Goal: Task Accomplishment & Management: Use online tool/utility

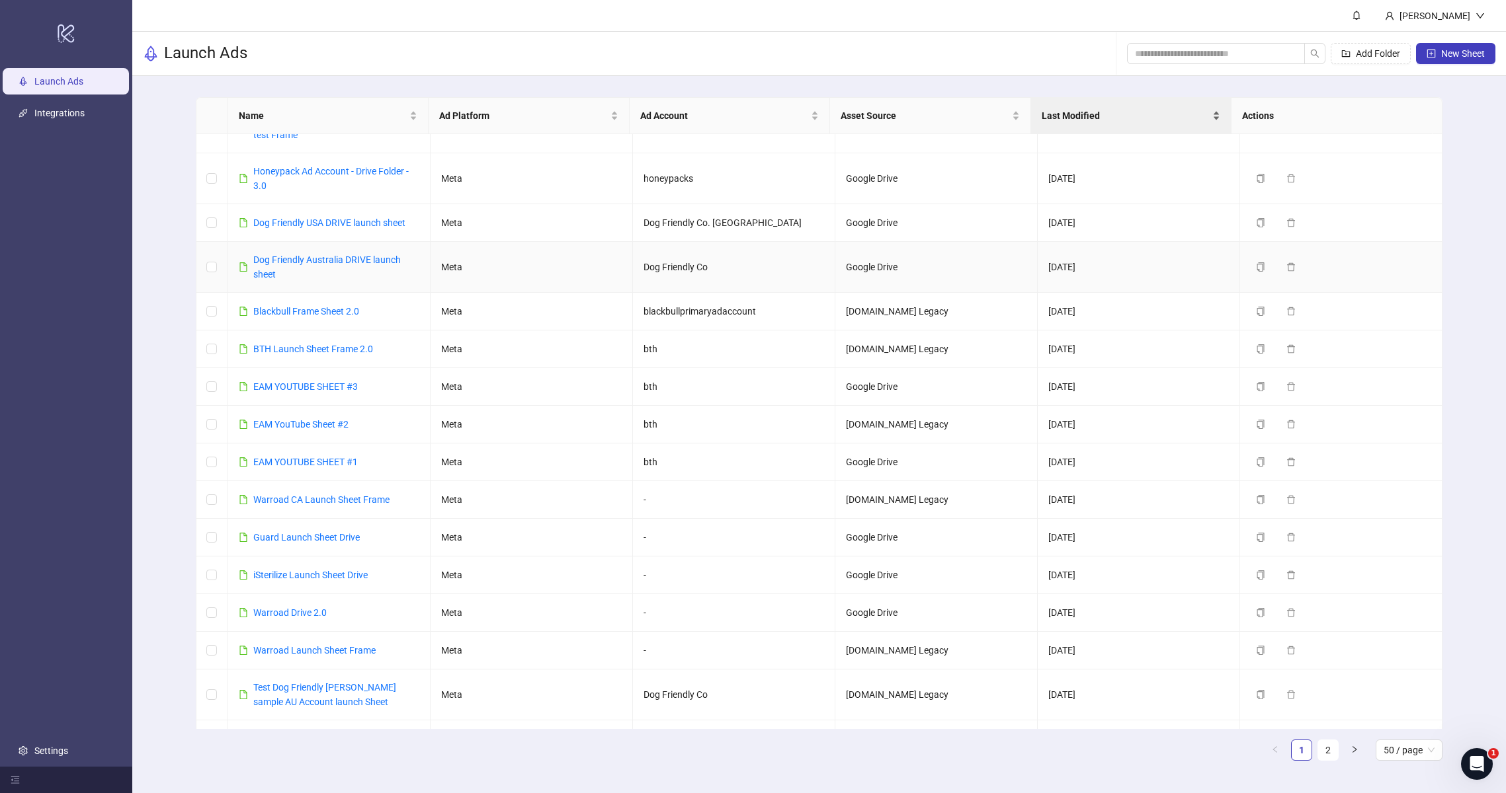
scroll to position [764, 0]
click at [1272, 56] on input "search" at bounding box center [1210, 53] width 151 height 15
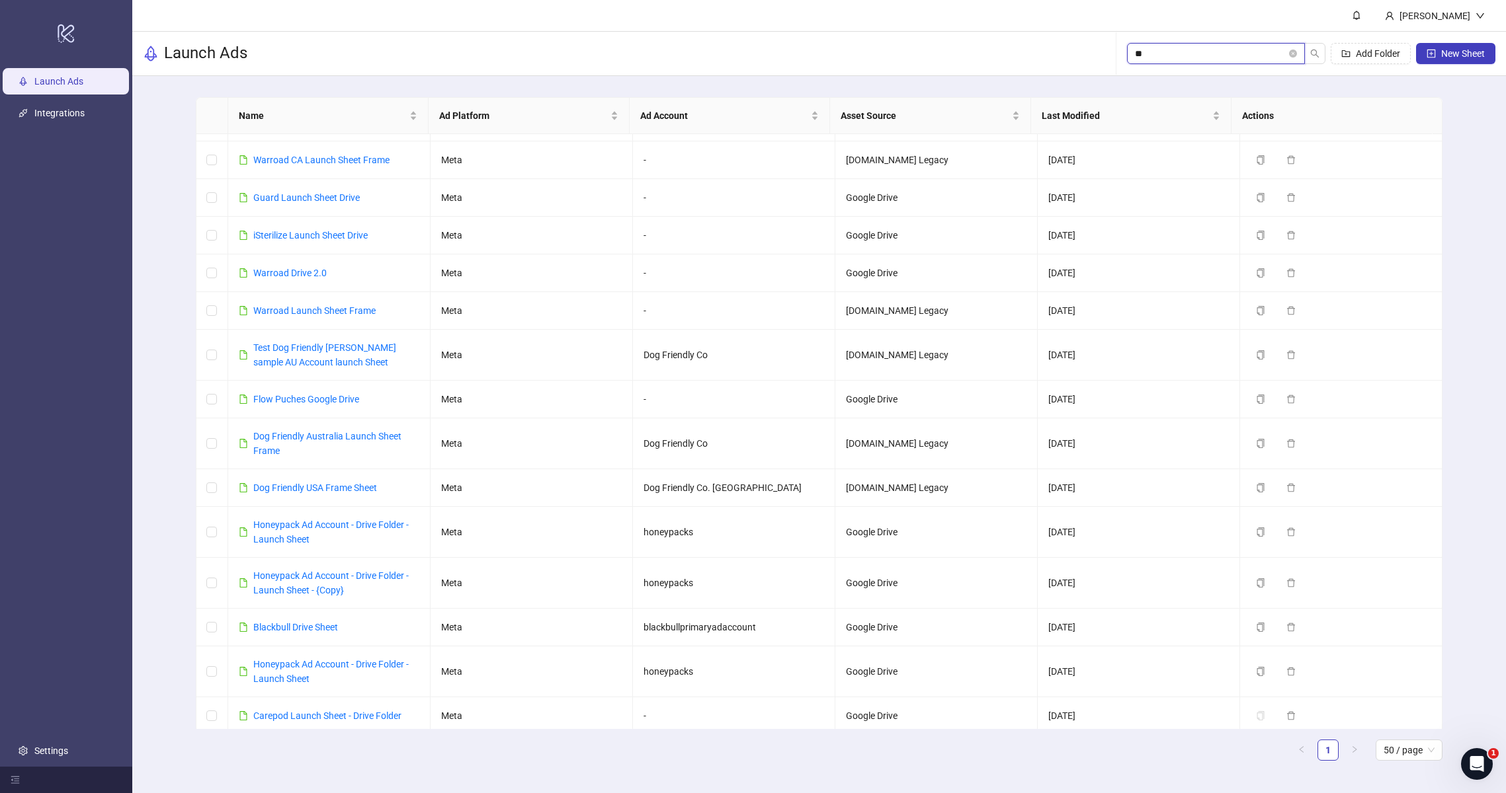
scroll to position [0, 0]
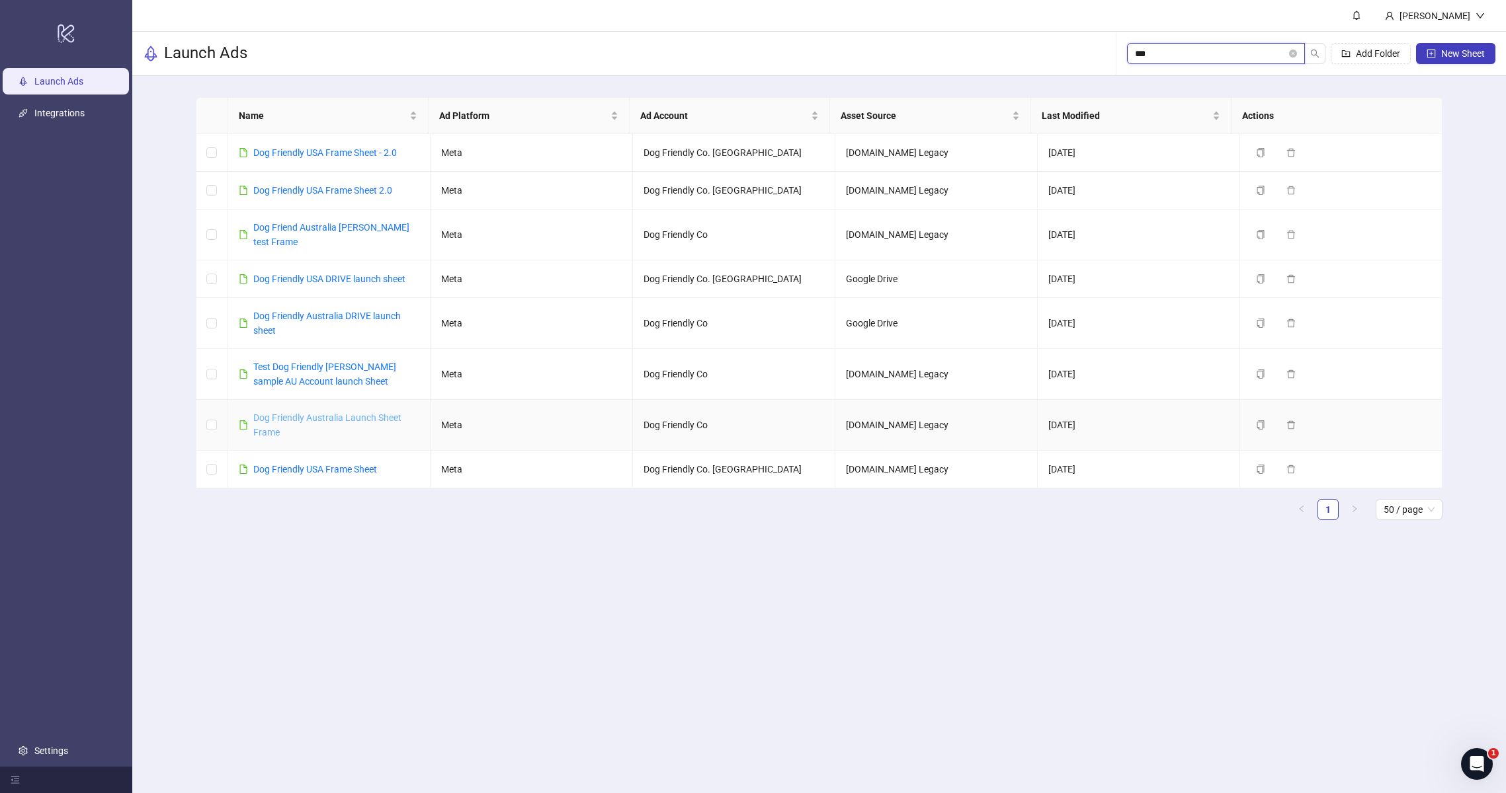
type input "***"
click at [315, 413] on link "Dog Friendly Australia Launch Sheet Frame" at bounding box center [327, 425] width 148 height 25
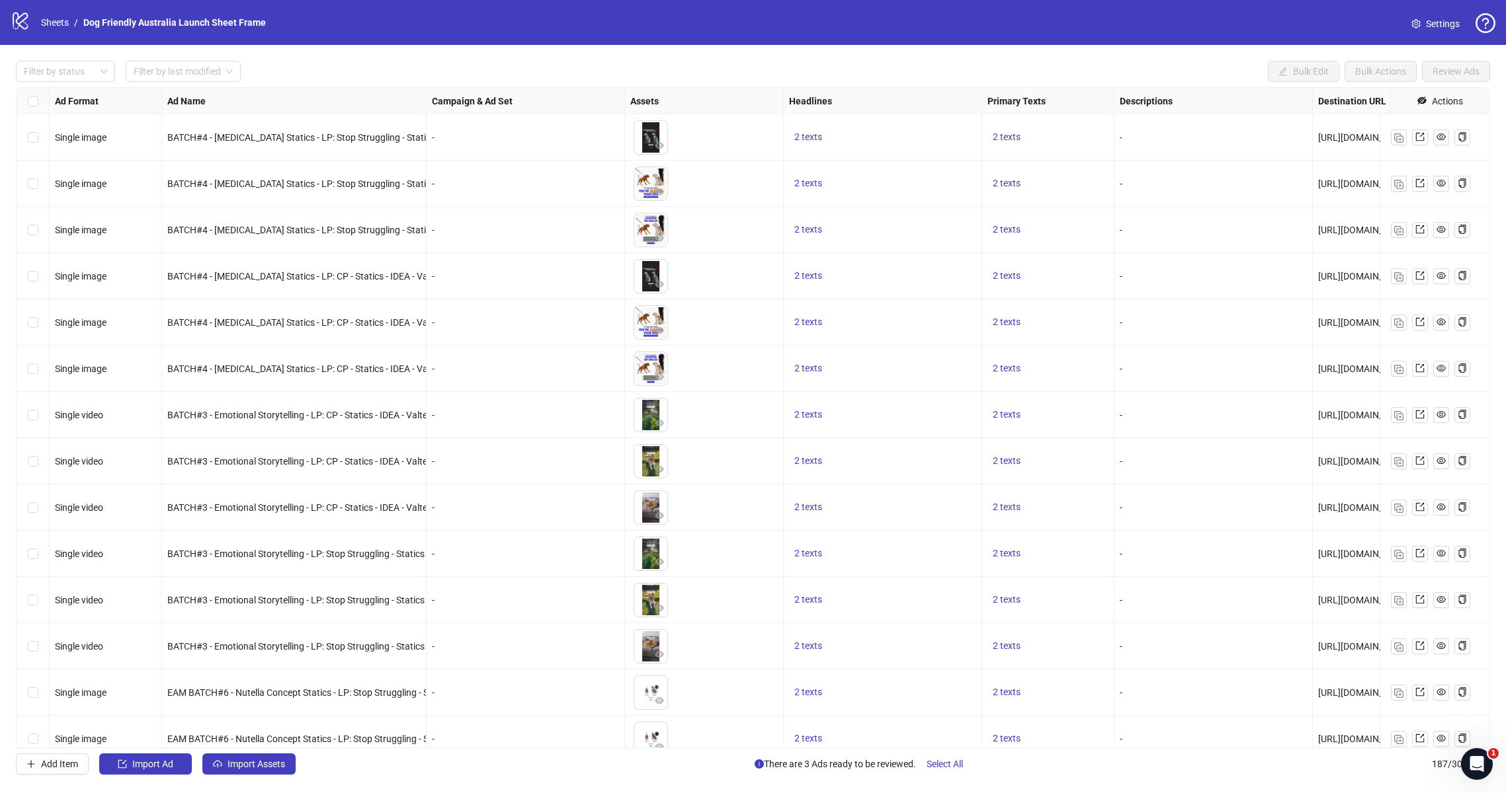
click at [339, 373] on span "BATCH#4 - [MEDICAL_DATA] Statics - LP: CP - Statics - IDEA - Valter - V3 - C#5,…" at bounding box center [352, 369] width 370 height 11
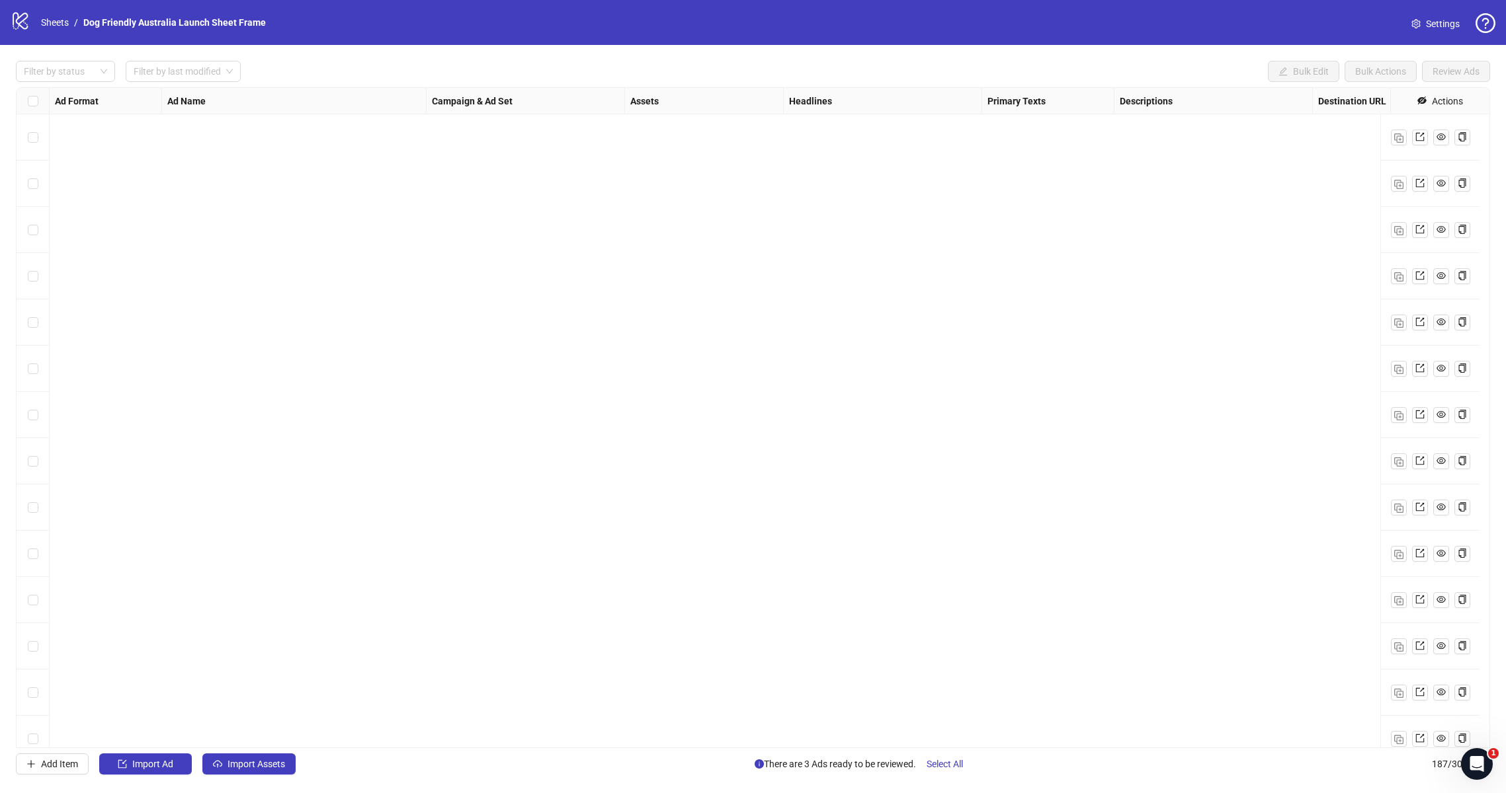
scroll to position [8032, 0]
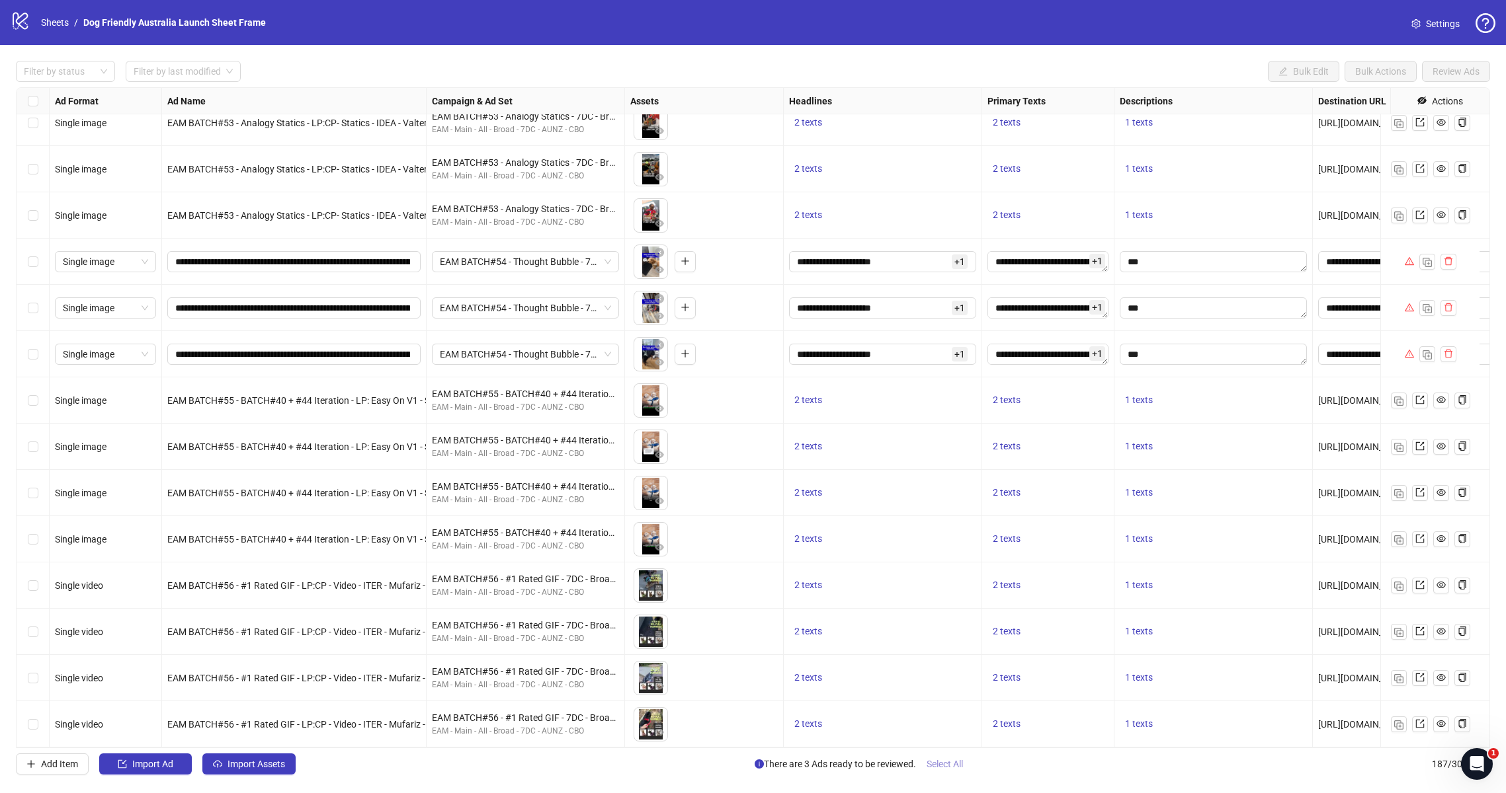
click at [948, 768] on span "Select All" at bounding box center [944, 764] width 36 height 11
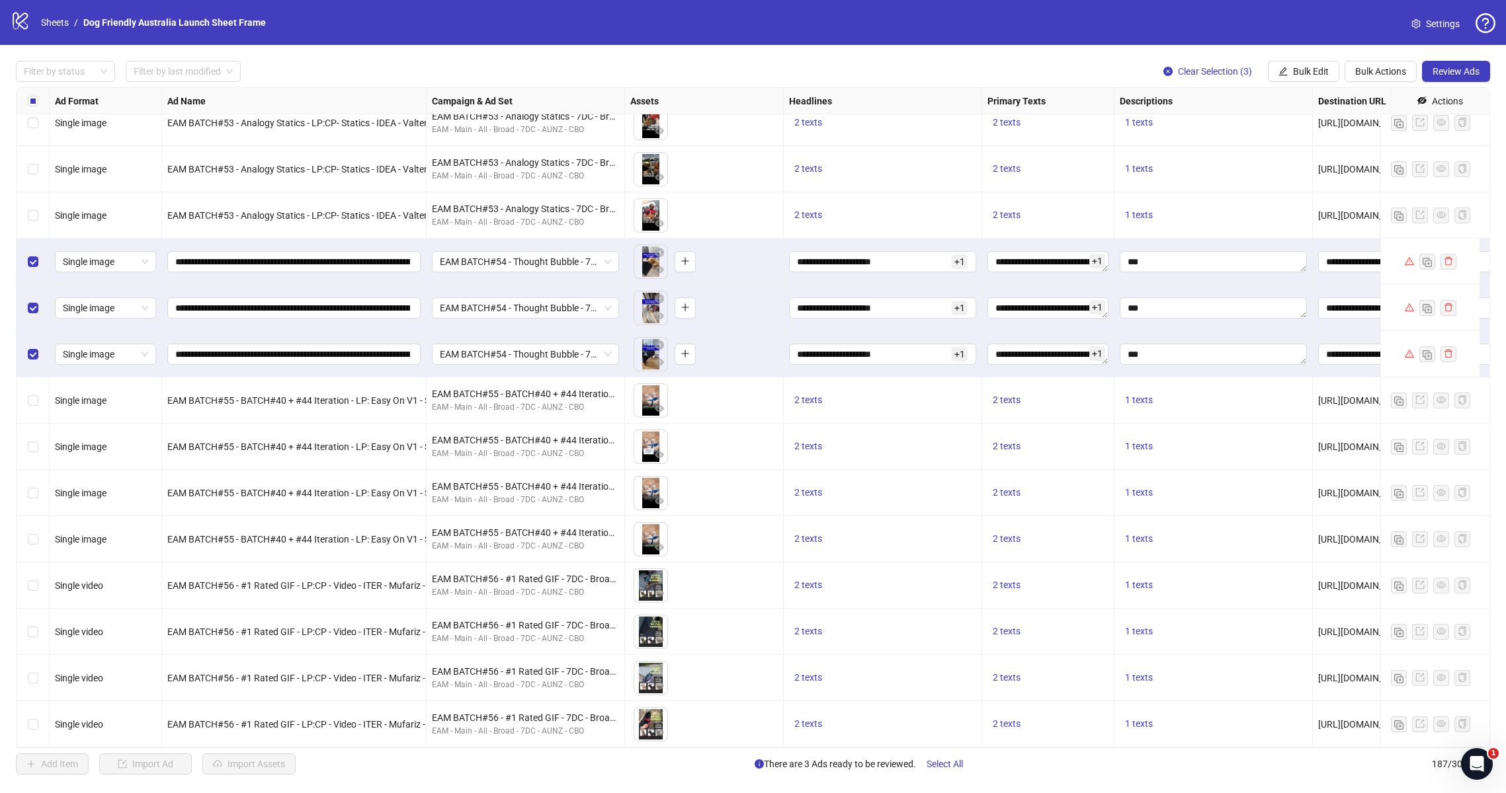
drag, startPoint x: 1479, startPoint y: 69, endPoint x: 1498, endPoint y: 34, distance: 40.8
click at [1498, 34] on div "logo/logo-mobile Sheets / Dog Friendly Australia Launch Sheet Frame Settings Fi…" at bounding box center [753, 396] width 1506 height 793
click at [1414, 65] on button "Bulk Actions" at bounding box center [1380, 71] width 72 height 21
click at [1382, 104] on span "Delete" at bounding box center [1399, 98] width 91 height 15
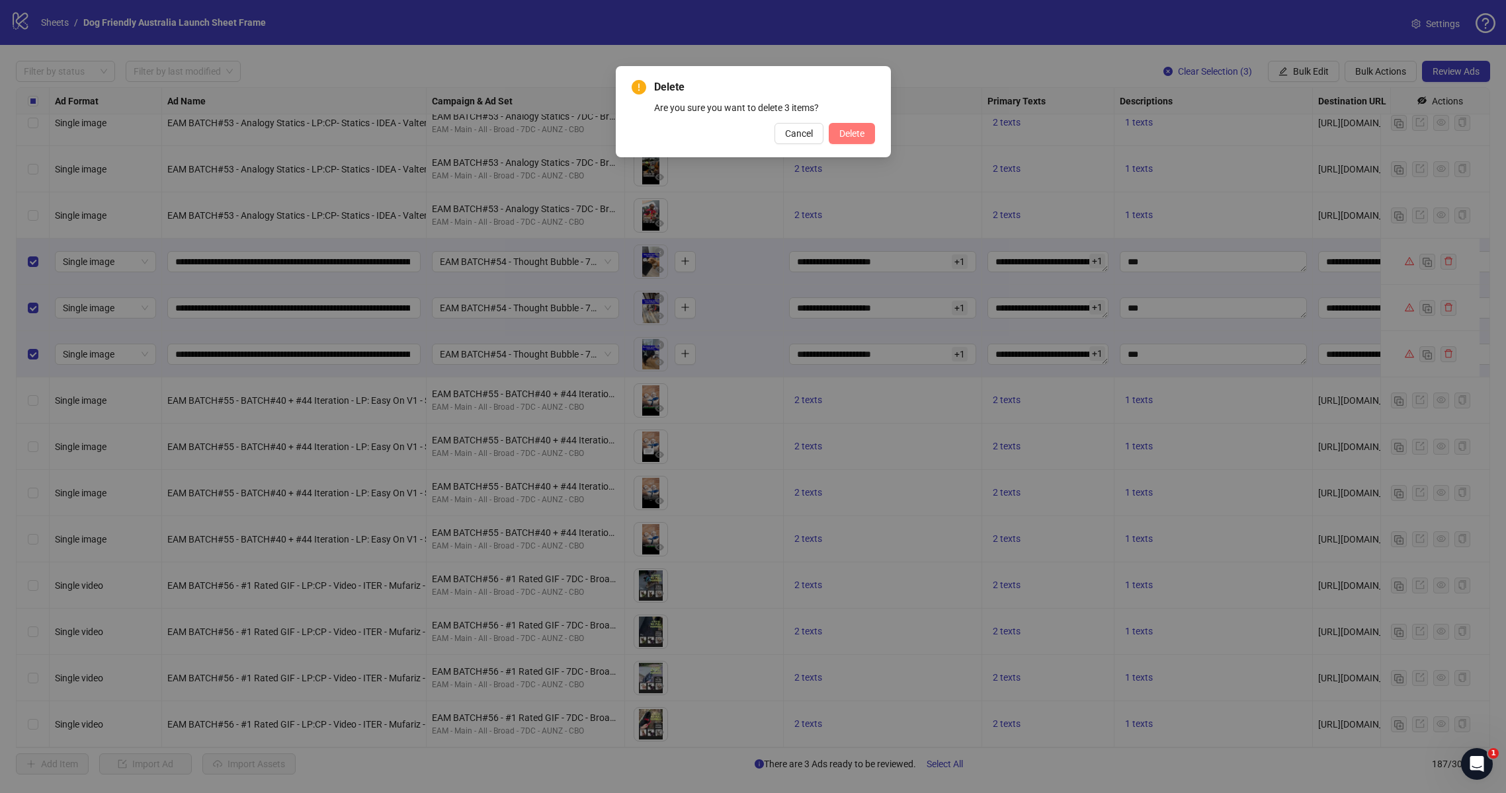
click at [839, 130] on span "Delete" at bounding box center [851, 133] width 25 height 11
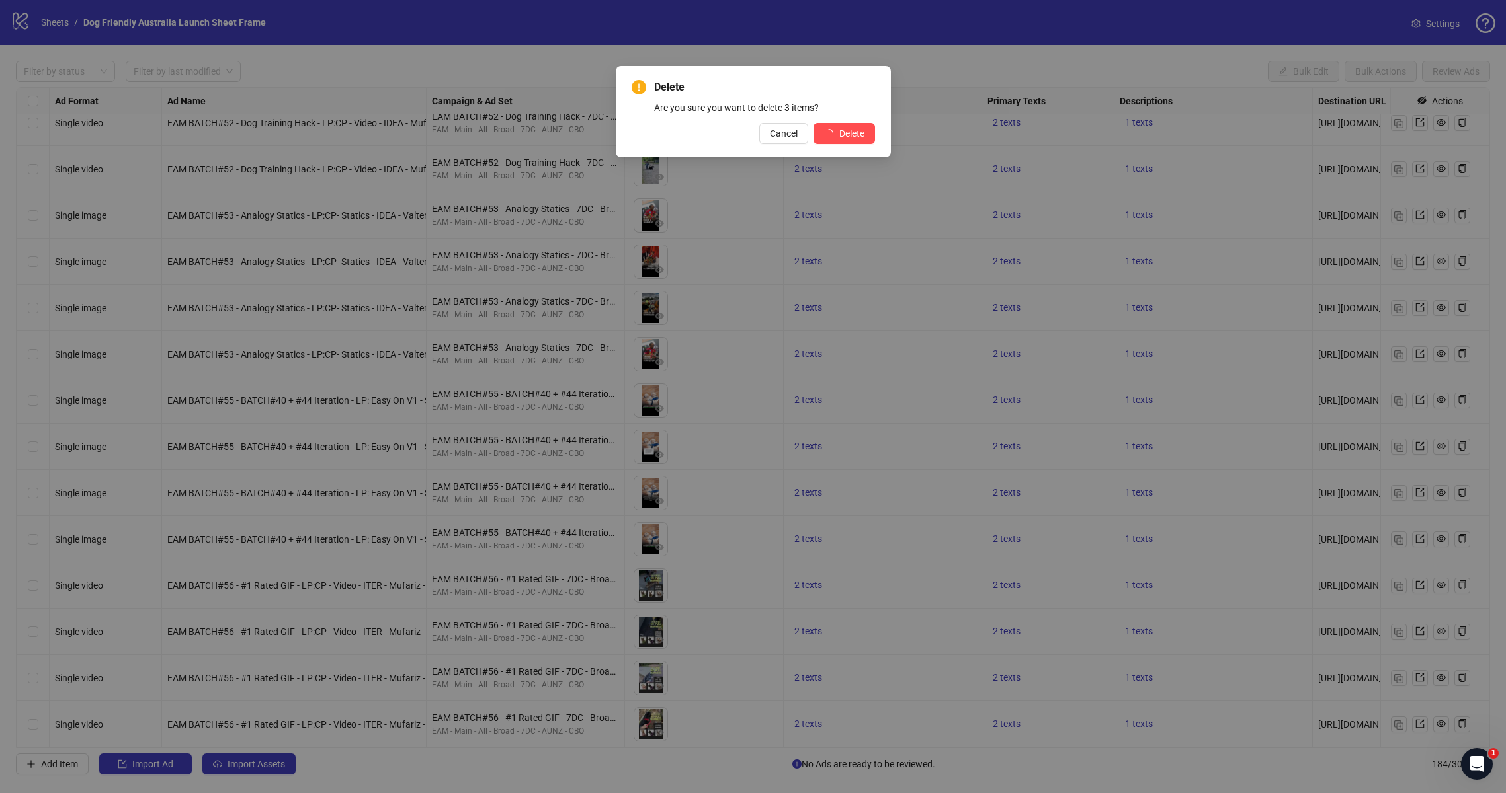
scroll to position [7893, 0]
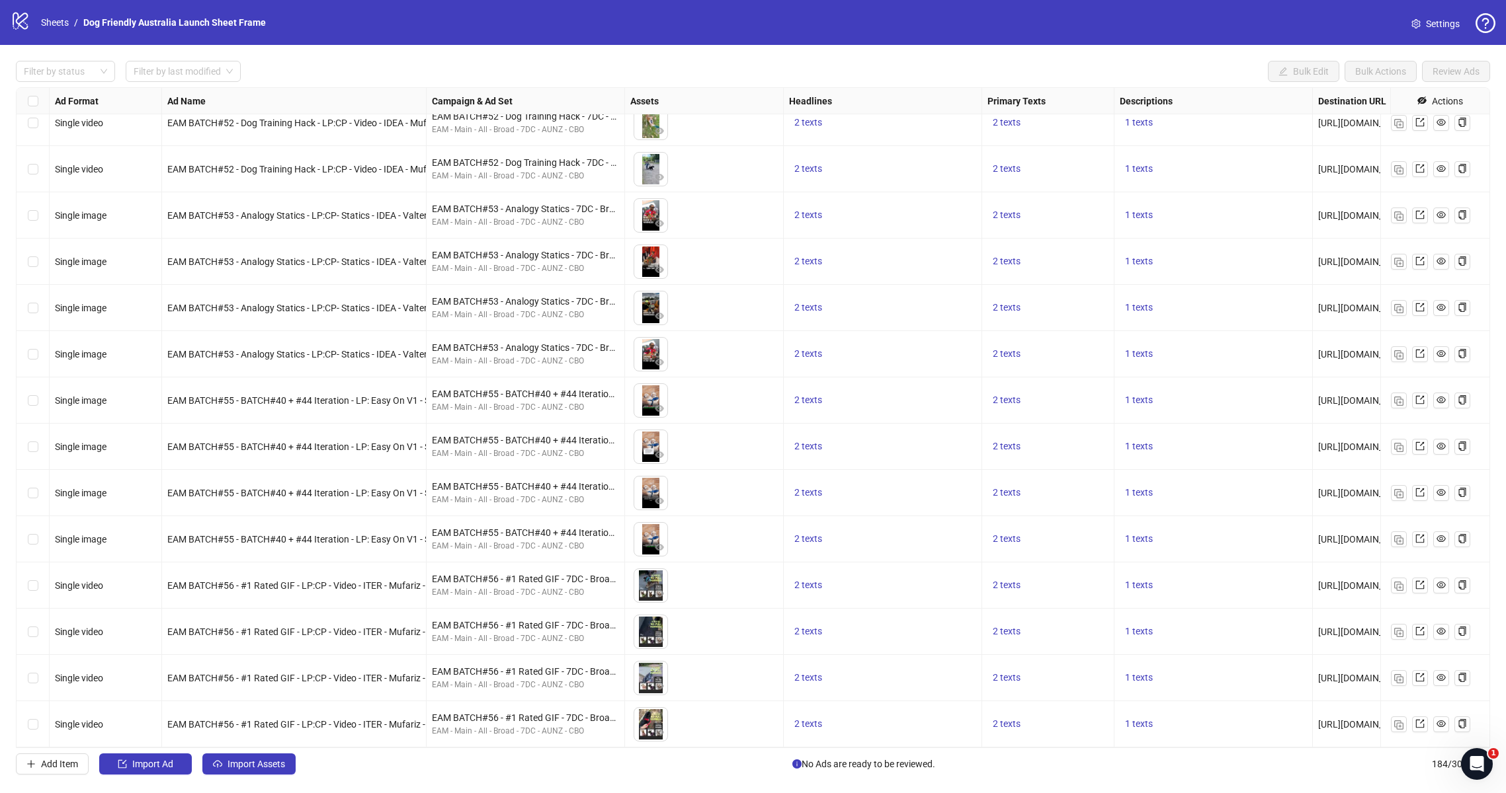
drag, startPoint x: 421, startPoint y: 102, endPoint x: 498, endPoint y: 112, distance: 77.3
click at [498, 101] on div "Ad Format Ad Name Campaign & Ad Set Assets Headlines Primary Texts Descriptions…" at bounding box center [896, 101] width 1693 height 0
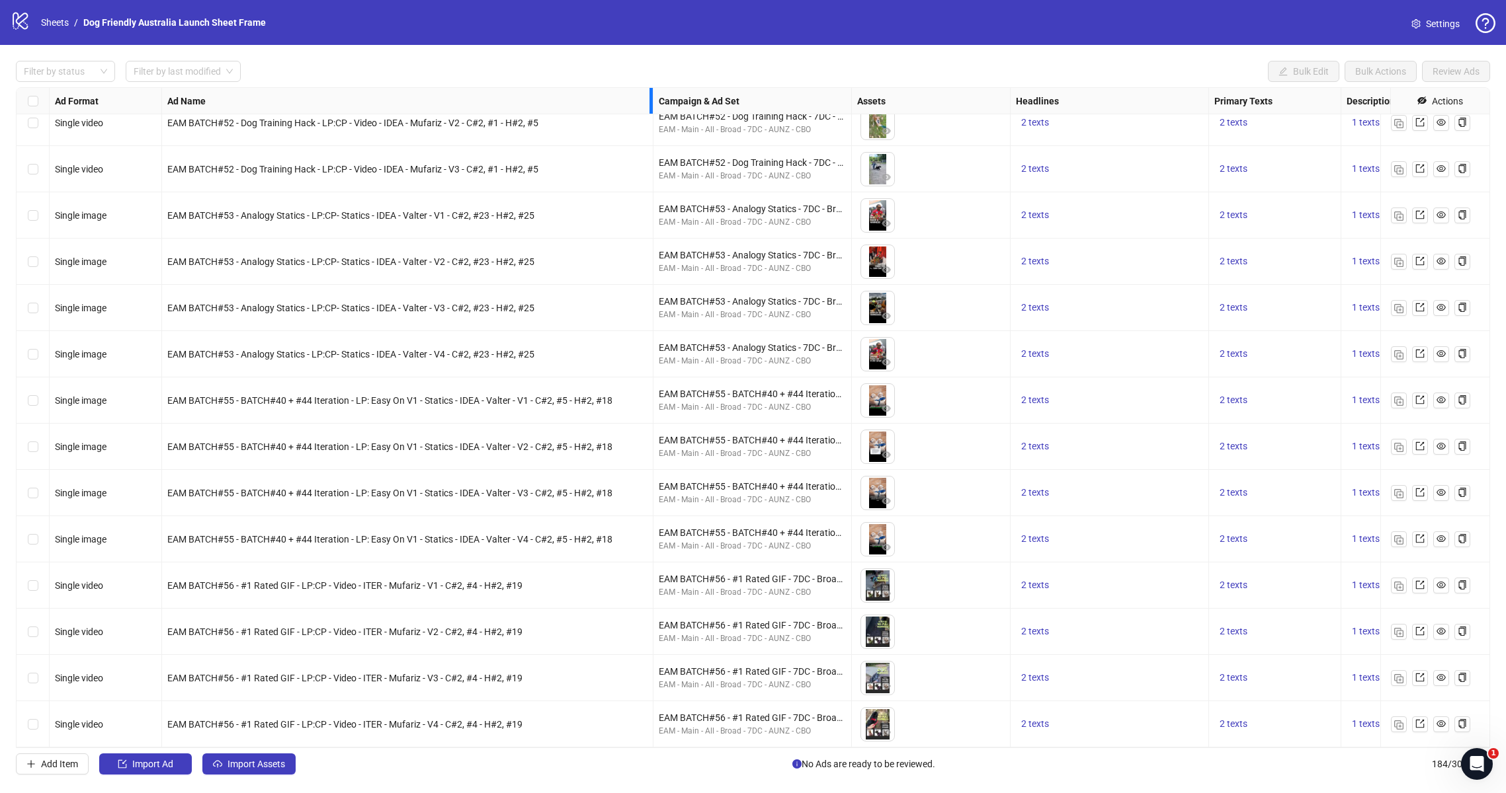
drag, startPoint x: 425, startPoint y: 101, endPoint x: 651, endPoint y: 117, distance: 227.4
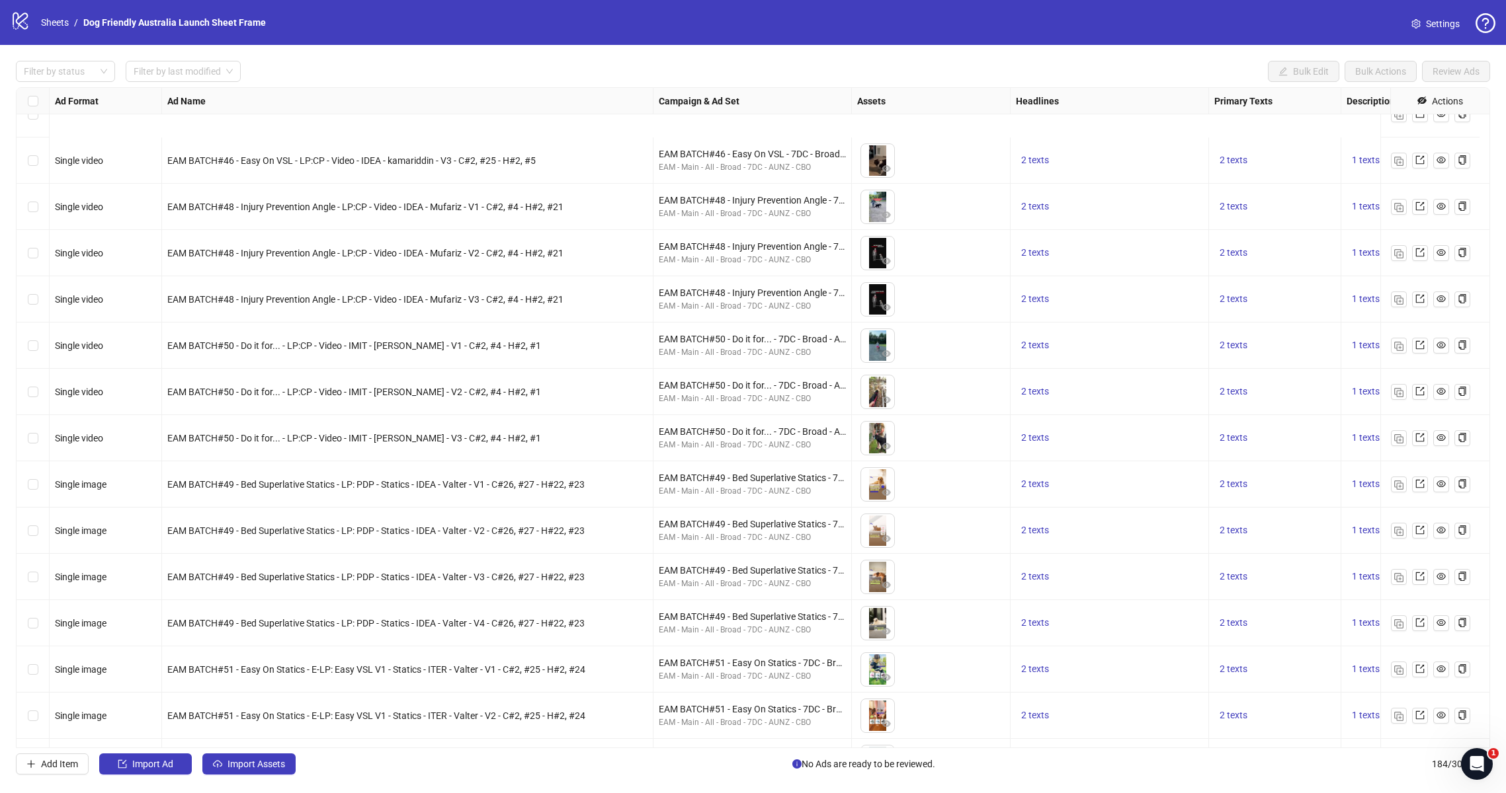
scroll to position [6940, 0]
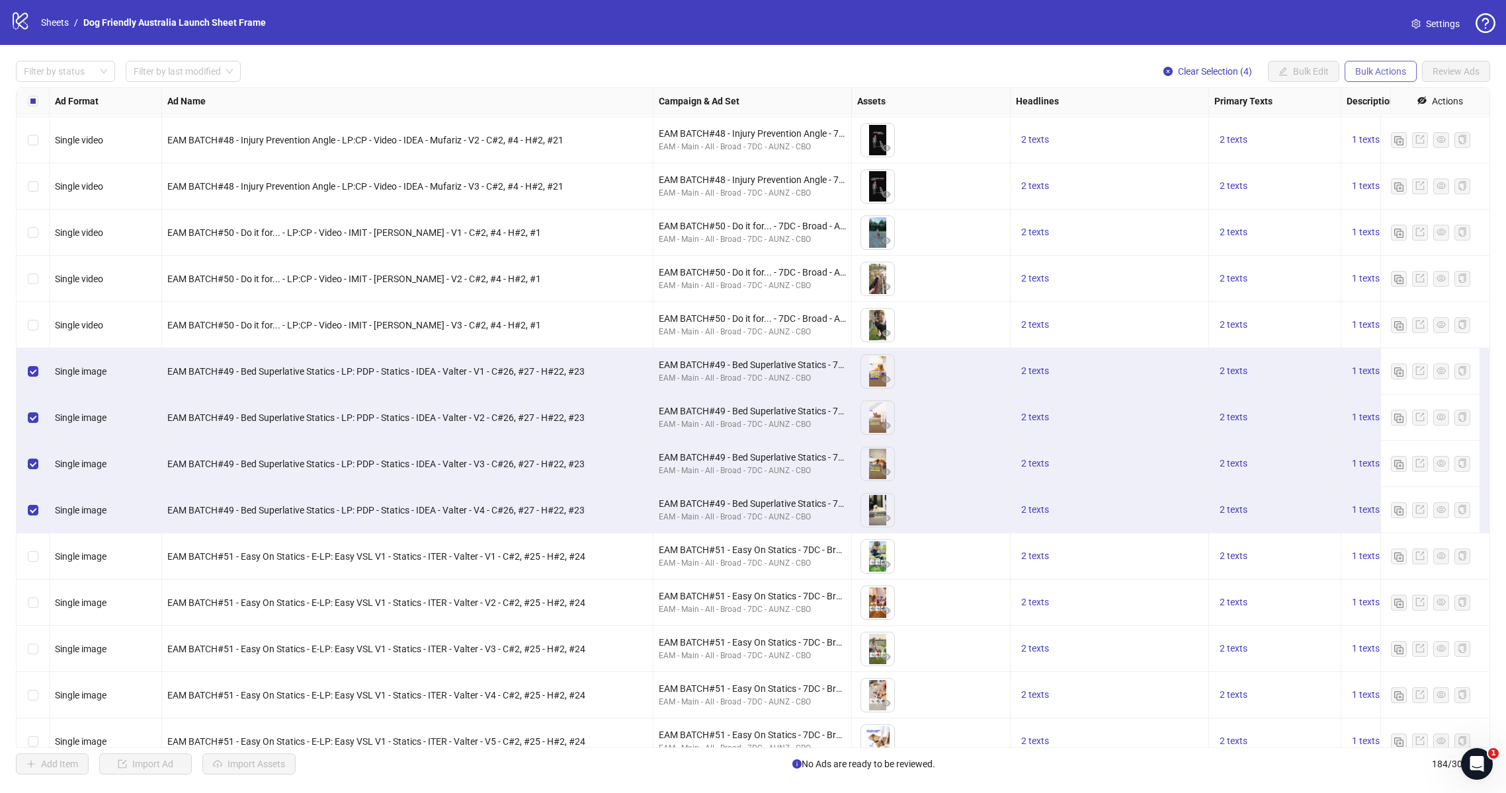
click at [1379, 77] on button "Bulk Actions" at bounding box center [1380, 71] width 72 height 21
click at [1390, 120] on span "Duplicate" at bounding box center [1399, 119] width 91 height 15
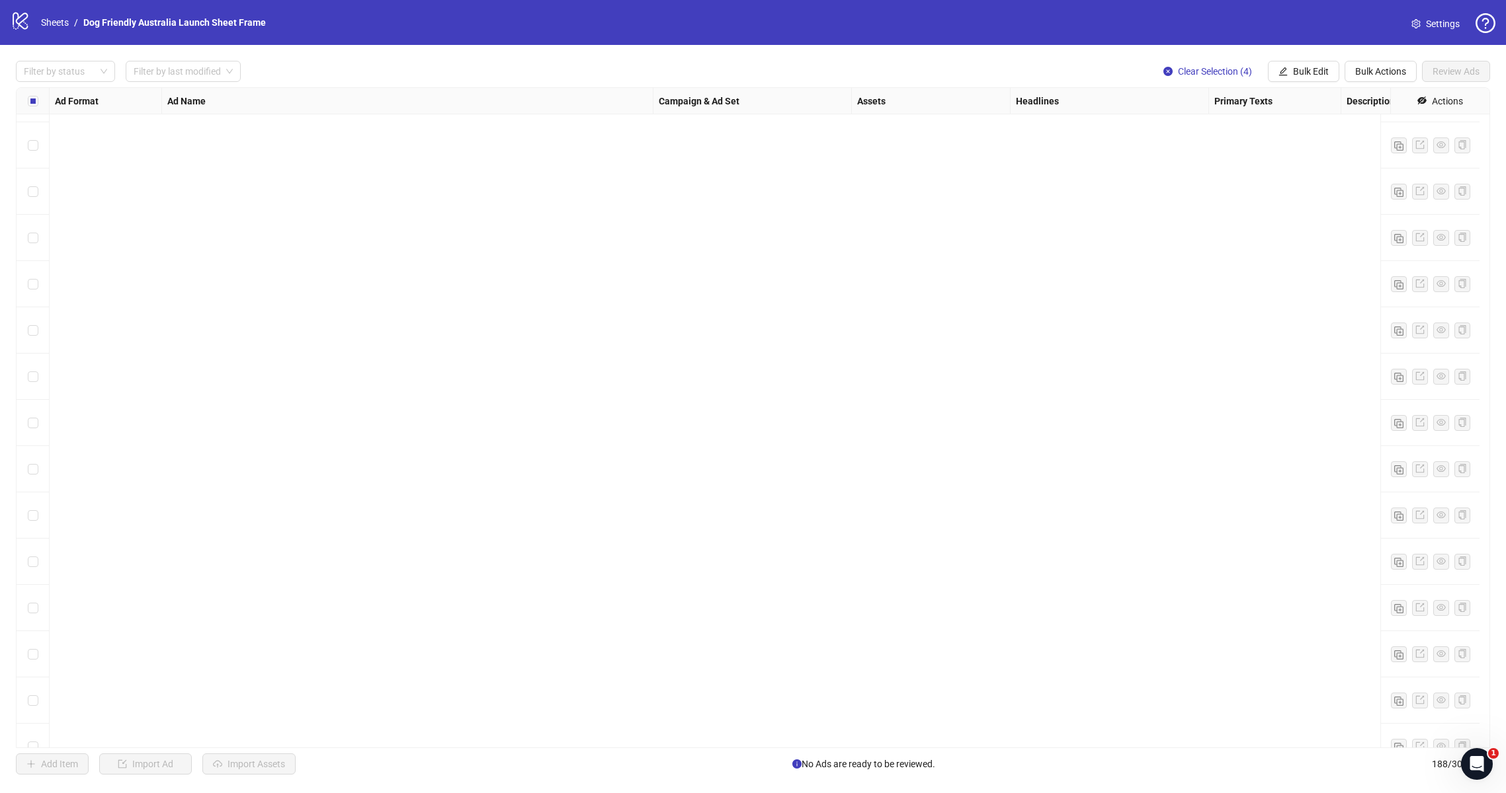
scroll to position [8078, 0]
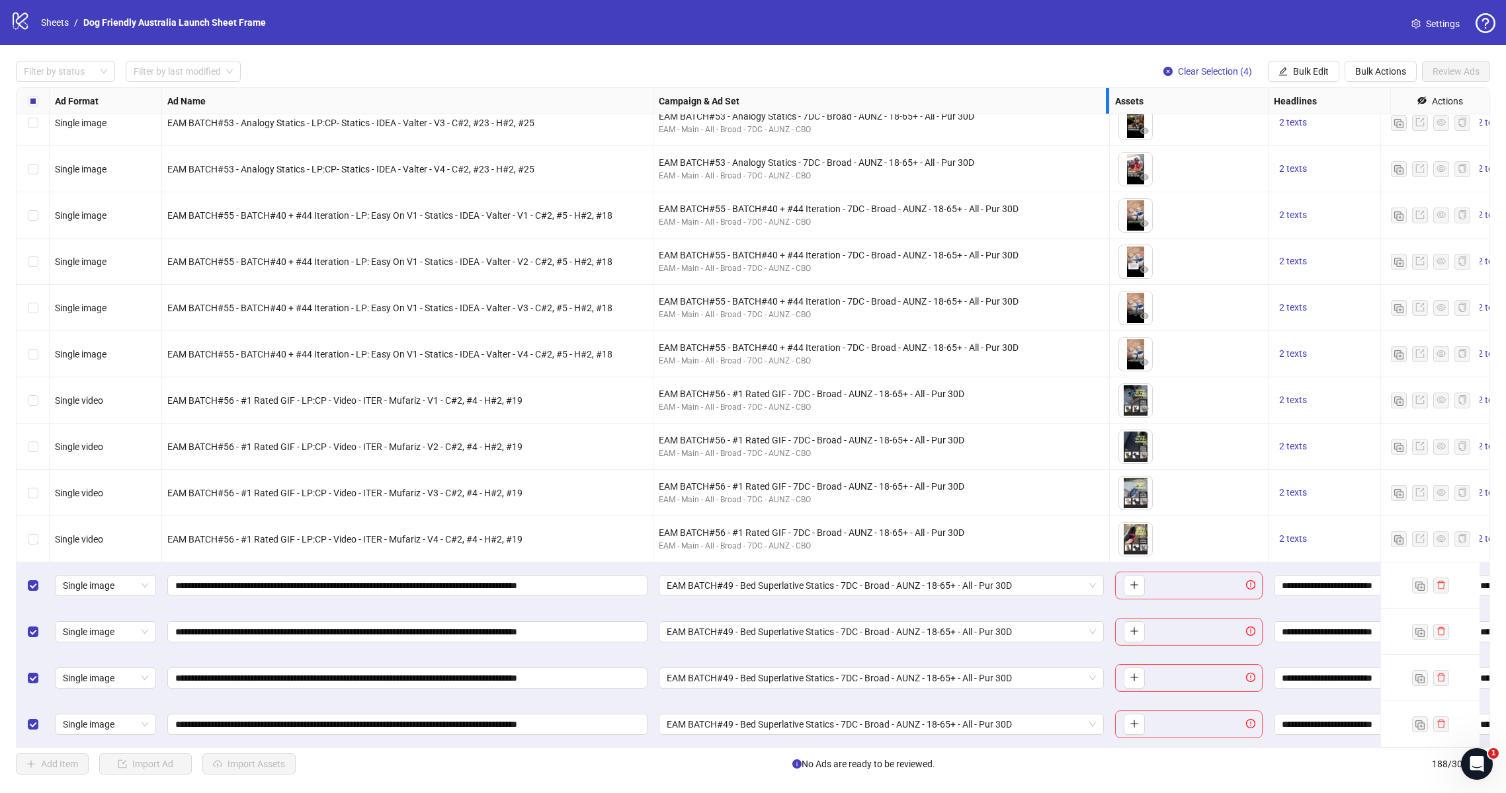
drag, startPoint x: 848, startPoint y: 104, endPoint x: 1106, endPoint y: 114, distance: 258.1
click at [1106, 114] on div "Campaign & Ad Set" at bounding box center [881, 101] width 456 height 26
drag, startPoint x: 344, startPoint y: 579, endPoint x: 26, endPoint y: 582, distance: 317.4
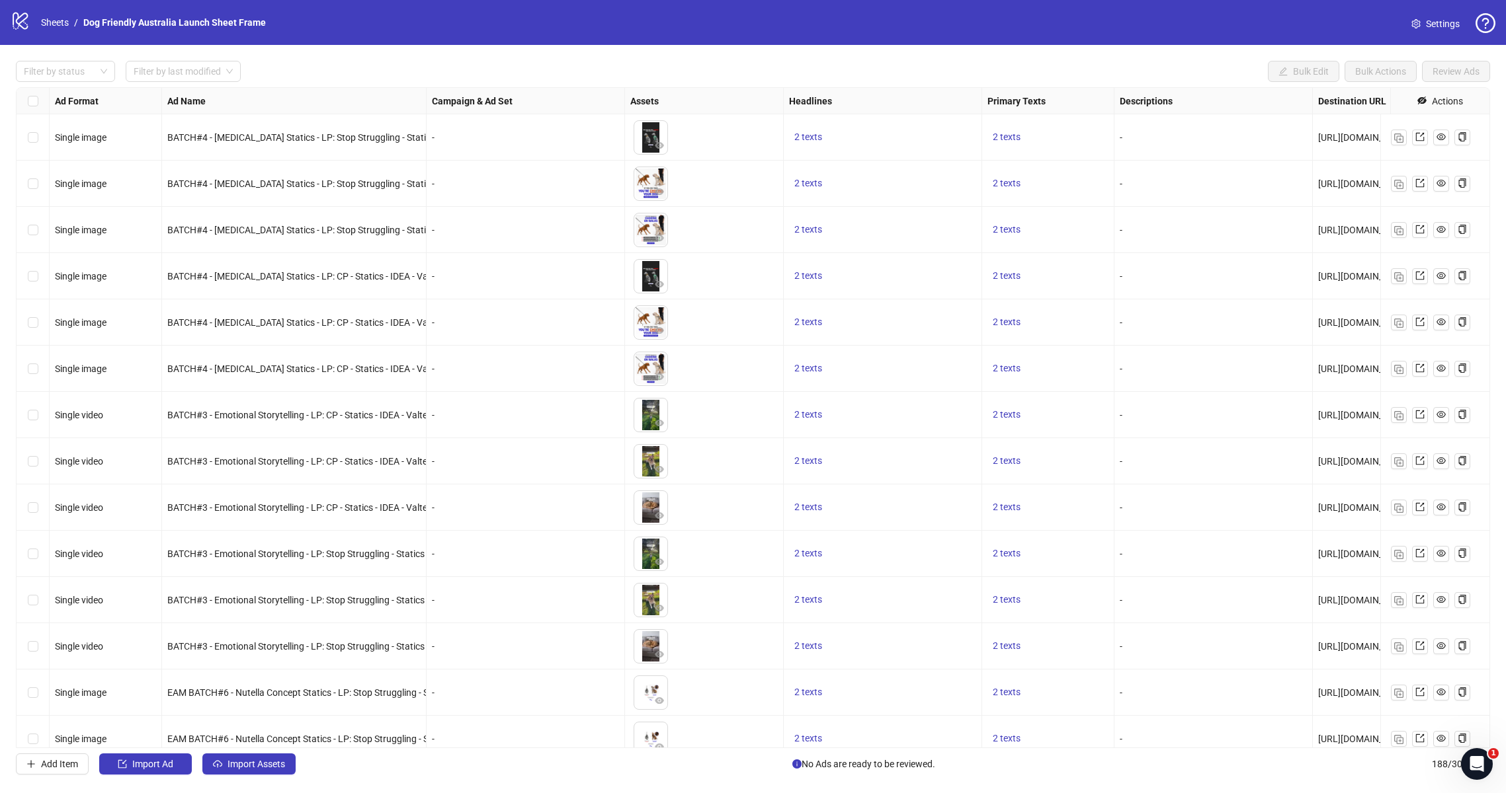
click at [516, 392] on div "-" at bounding box center [526, 415] width 198 height 46
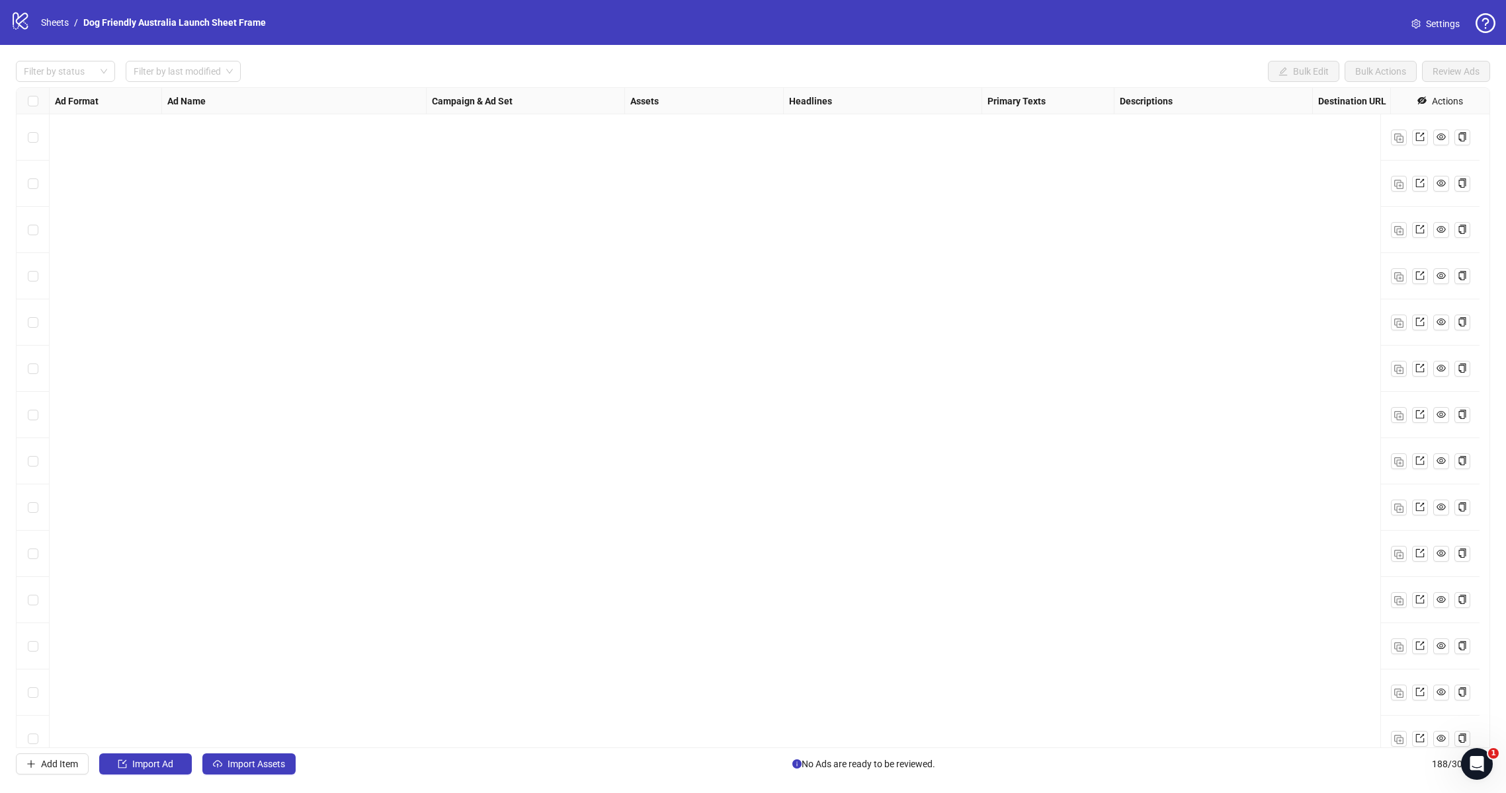
scroll to position [8078, 0]
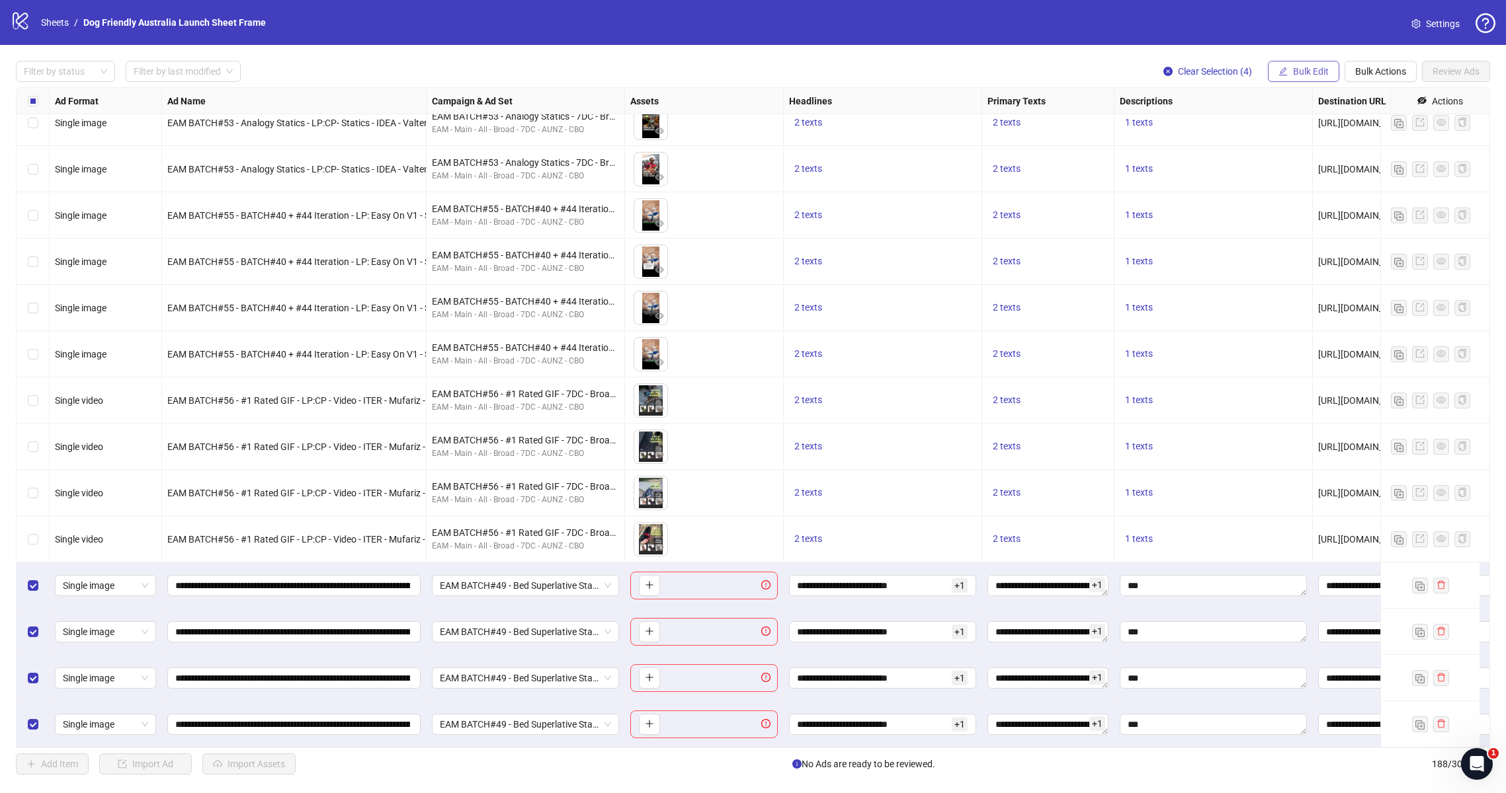
click at [1301, 67] on span "Bulk Edit" at bounding box center [1311, 71] width 36 height 11
click at [1303, 142] on span "Campaign & Ad Set" at bounding box center [1316, 140] width 79 height 15
click at [1207, 132] on span "EAM BATCH#49 - Bed Superlative Statics - 7DC - Broad - AUNZ - 18-65+ - All - Pu…" at bounding box center [1266, 128] width 183 height 20
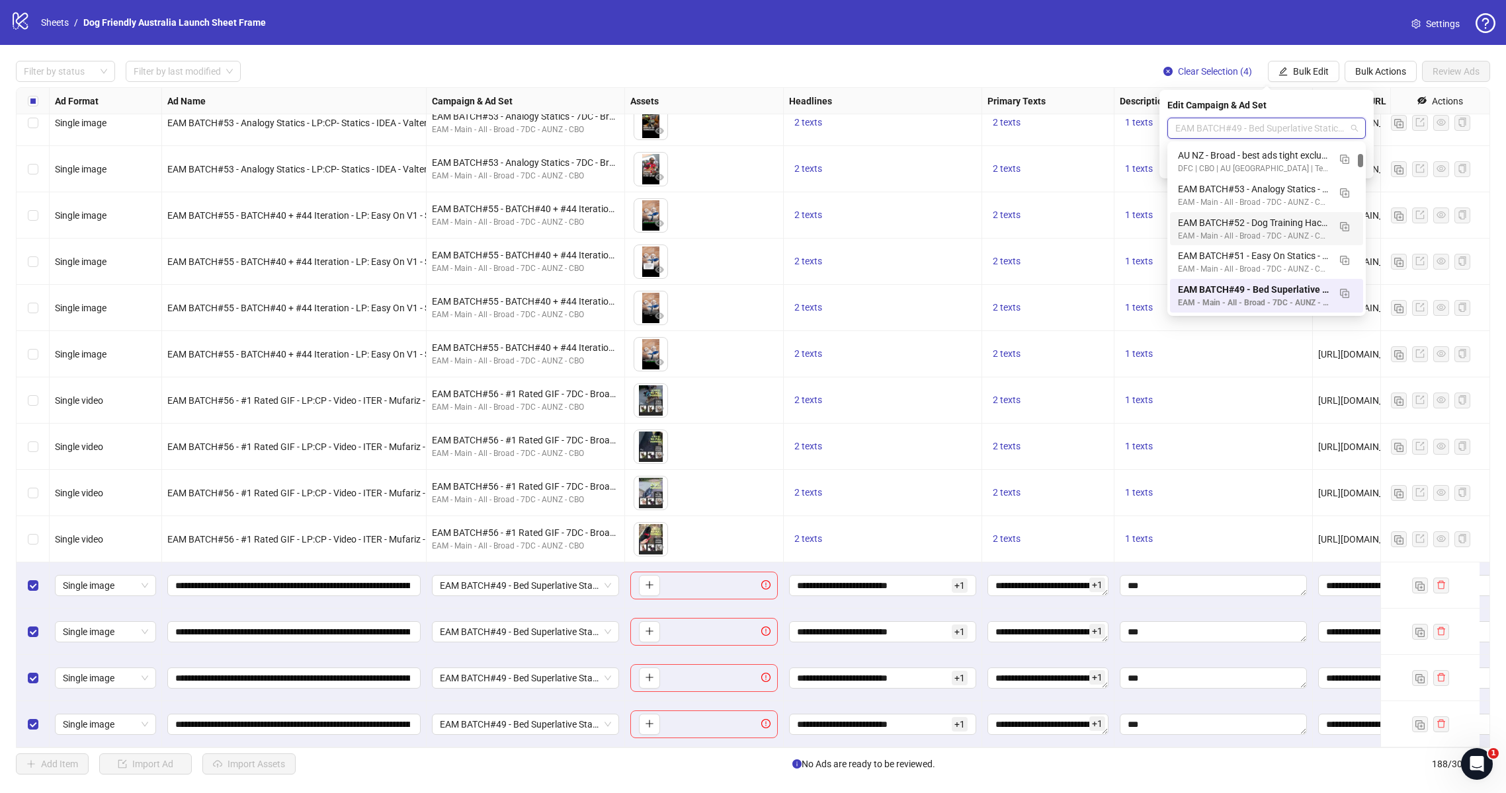
scroll to position [0, 0]
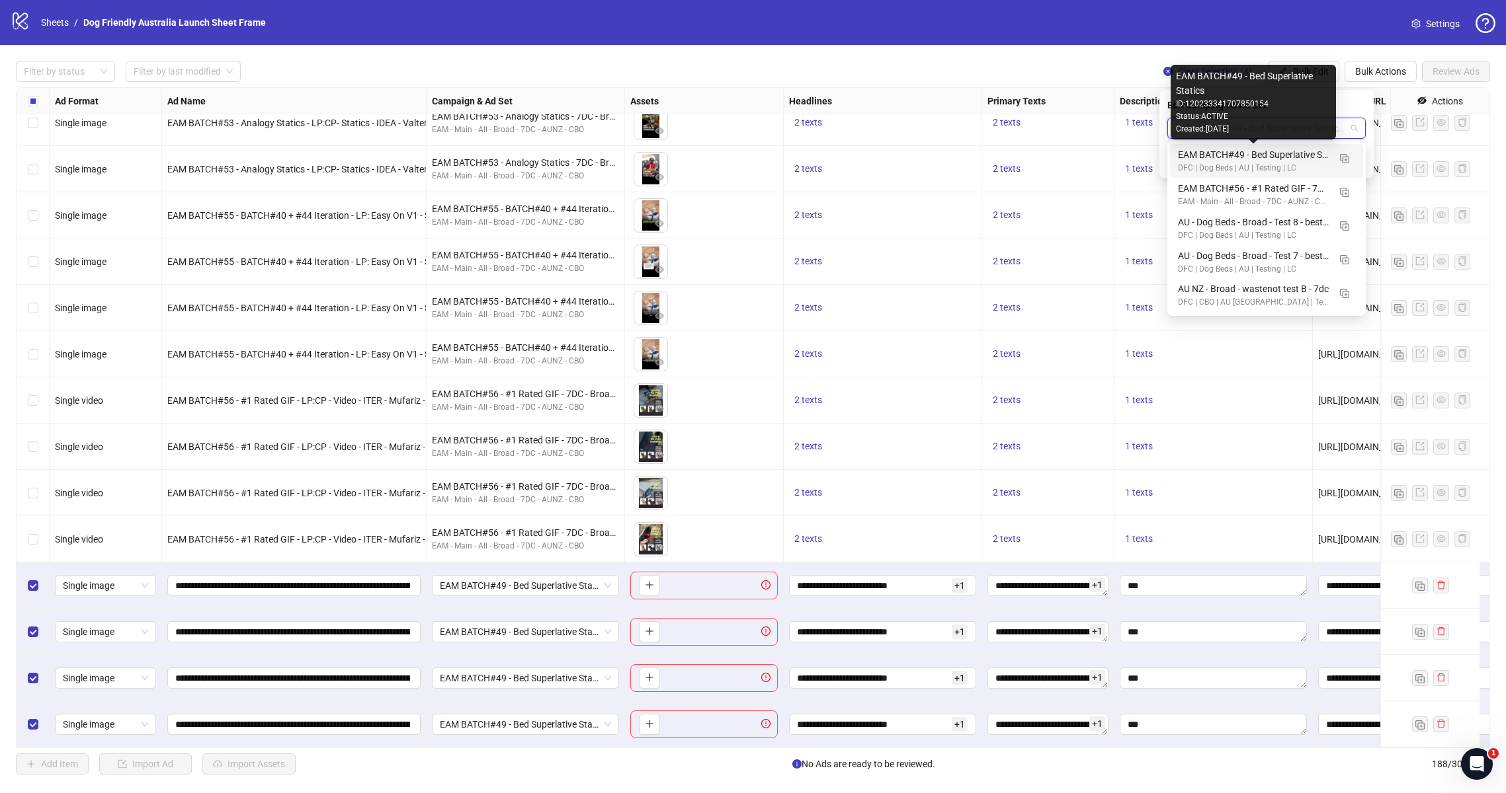
click at [1254, 153] on div "EAM BATCH#49 - Bed Superlative Statics" at bounding box center [1253, 154] width 151 height 15
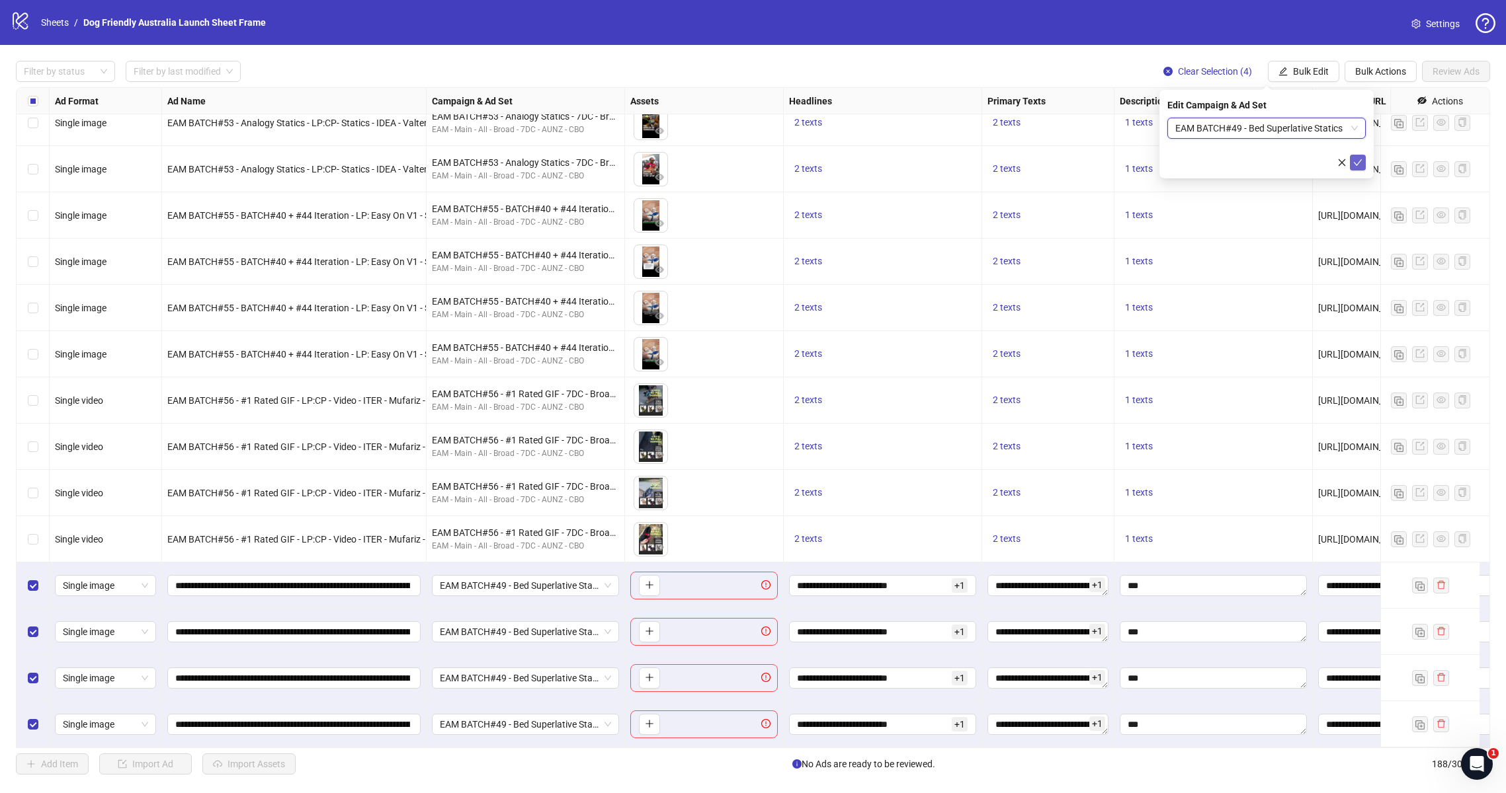
click at [1361, 165] on icon "check" at bounding box center [1357, 162] width 9 height 9
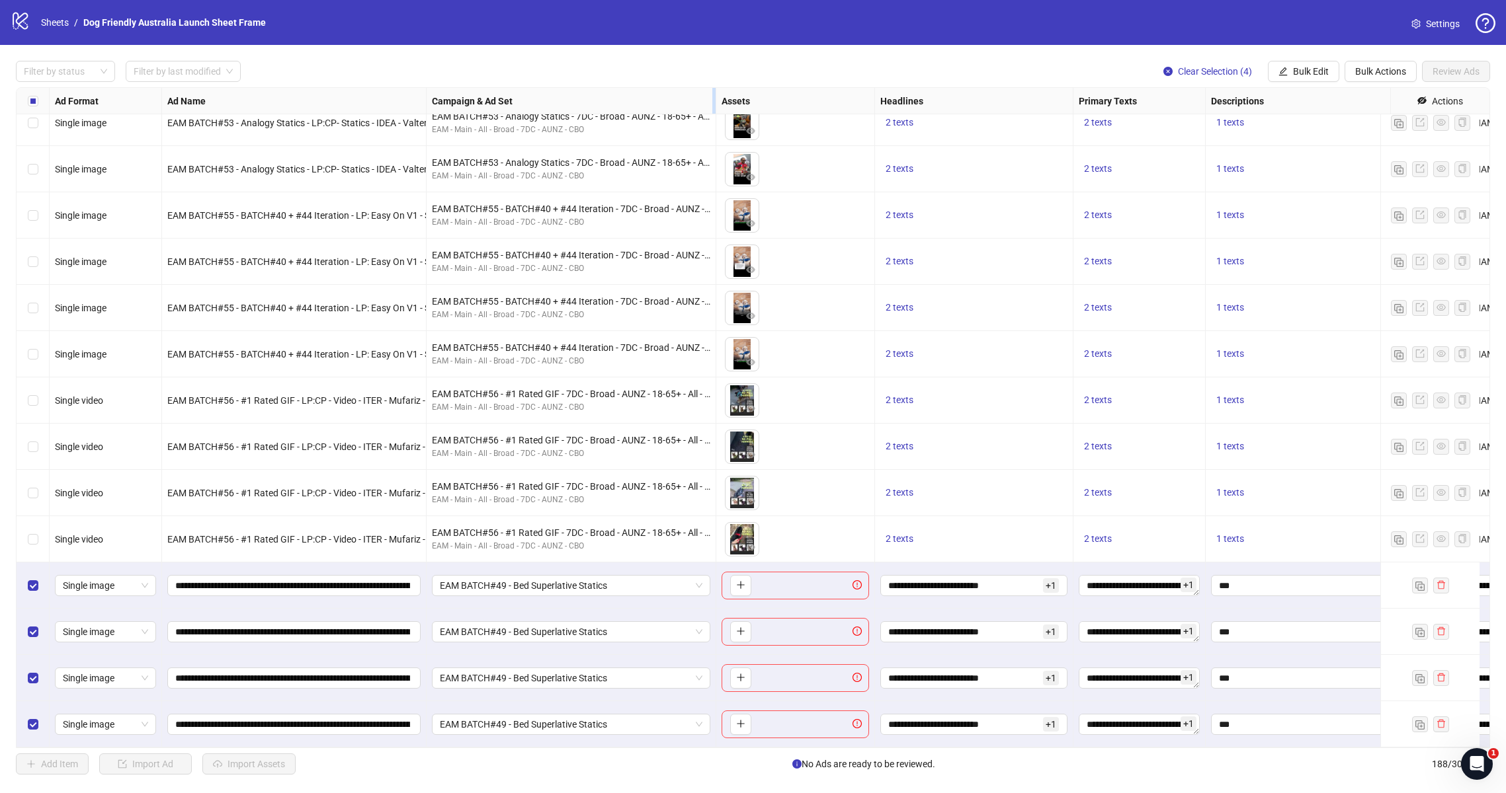
drag, startPoint x: 623, startPoint y: 95, endPoint x: 714, endPoint y: 100, distance: 91.4
click at [714, 100] on div "Resize Campaign & Ad Set column" at bounding box center [713, 101] width 3 height 26
click at [741, 581] on icon "plus" at bounding box center [740, 585] width 9 height 9
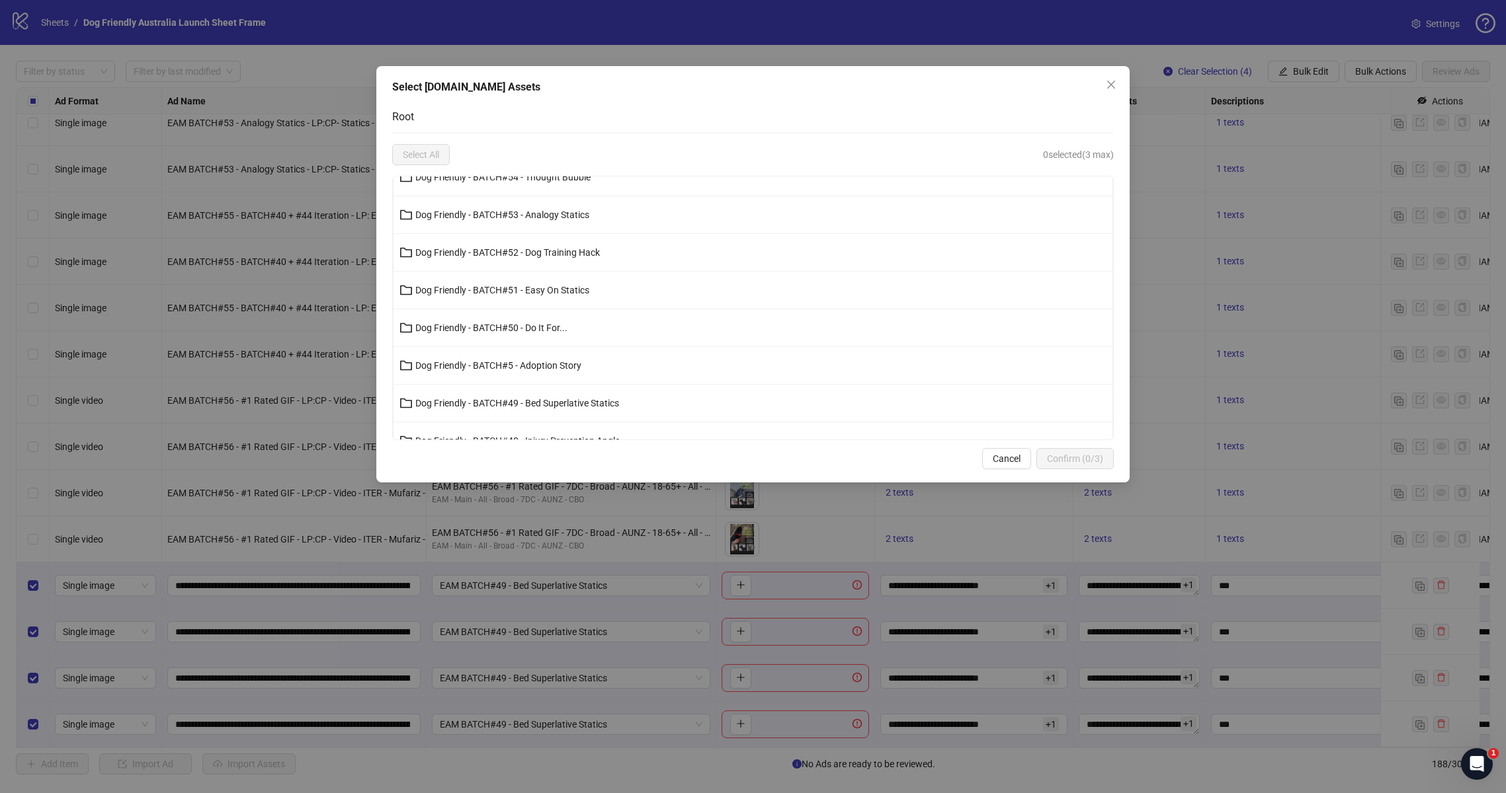
scroll to position [409, 0]
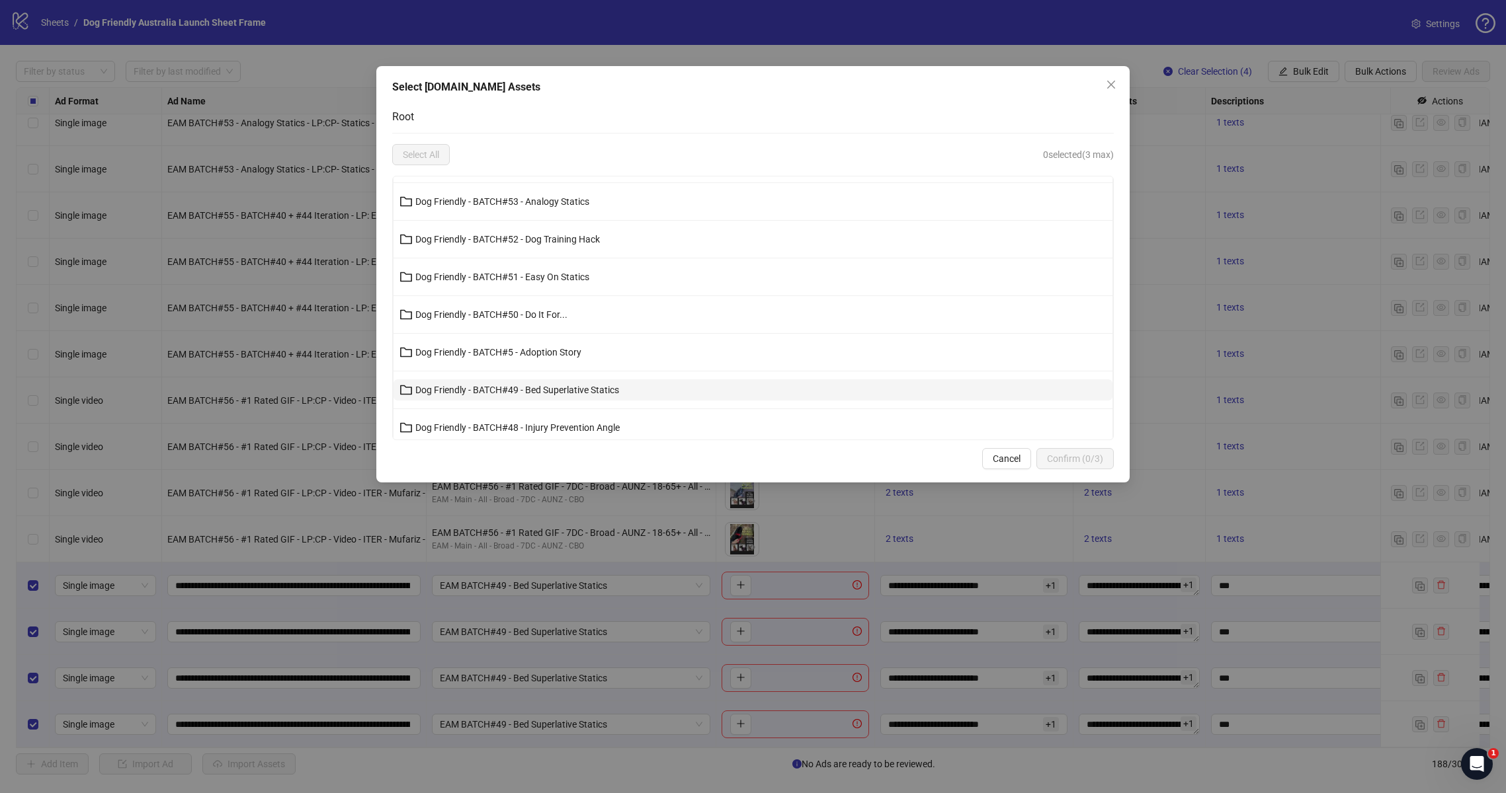
click at [544, 390] on span "Dog Friendly - BATCH#49 - Bed Superlative Statics" at bounding box center [517, 390] width 204 height 11
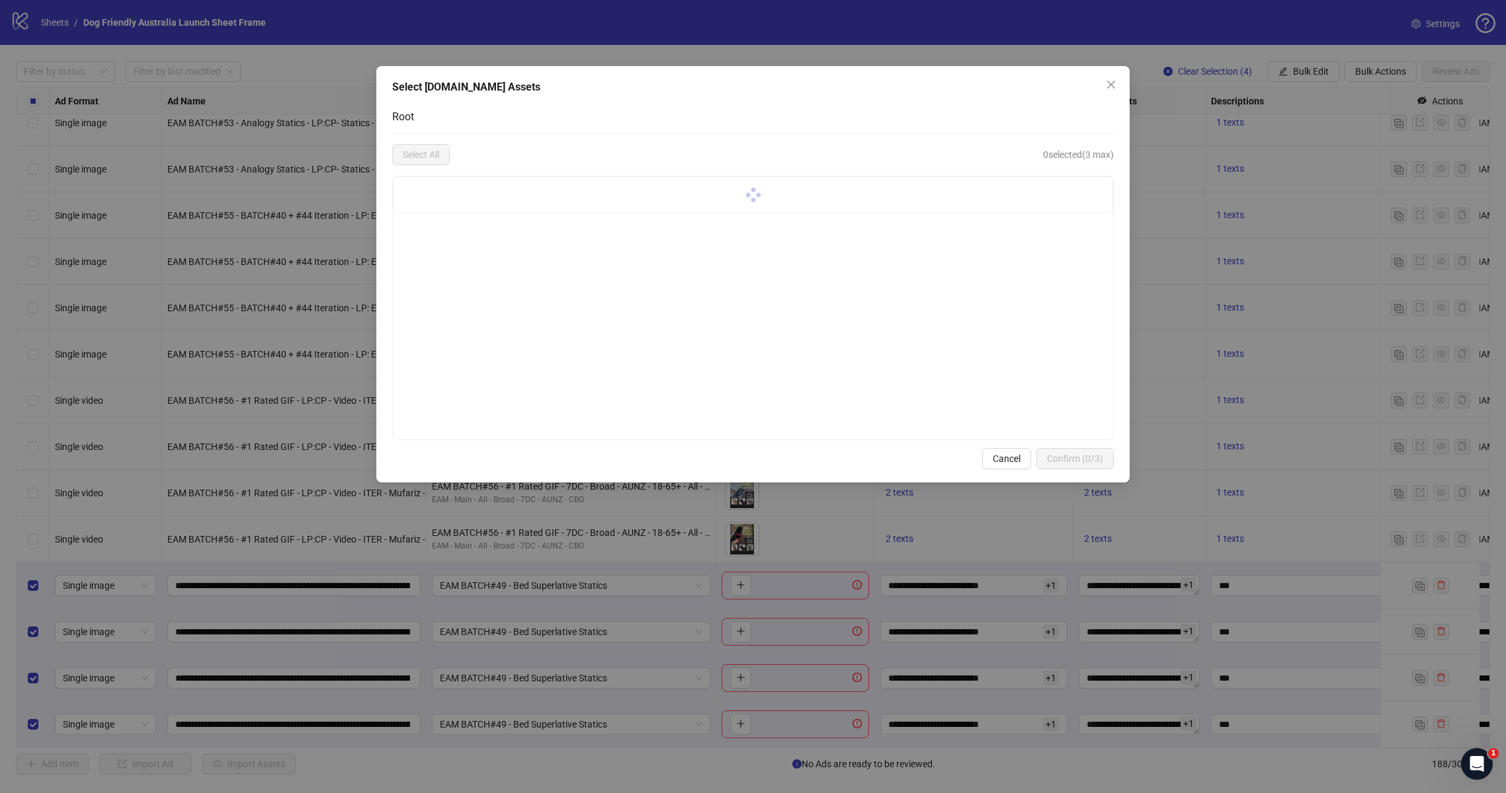
scroll to position [0, 0]
click at [430, 194] on span "_AU" at bounding box center [423, 195] width 16 height 11
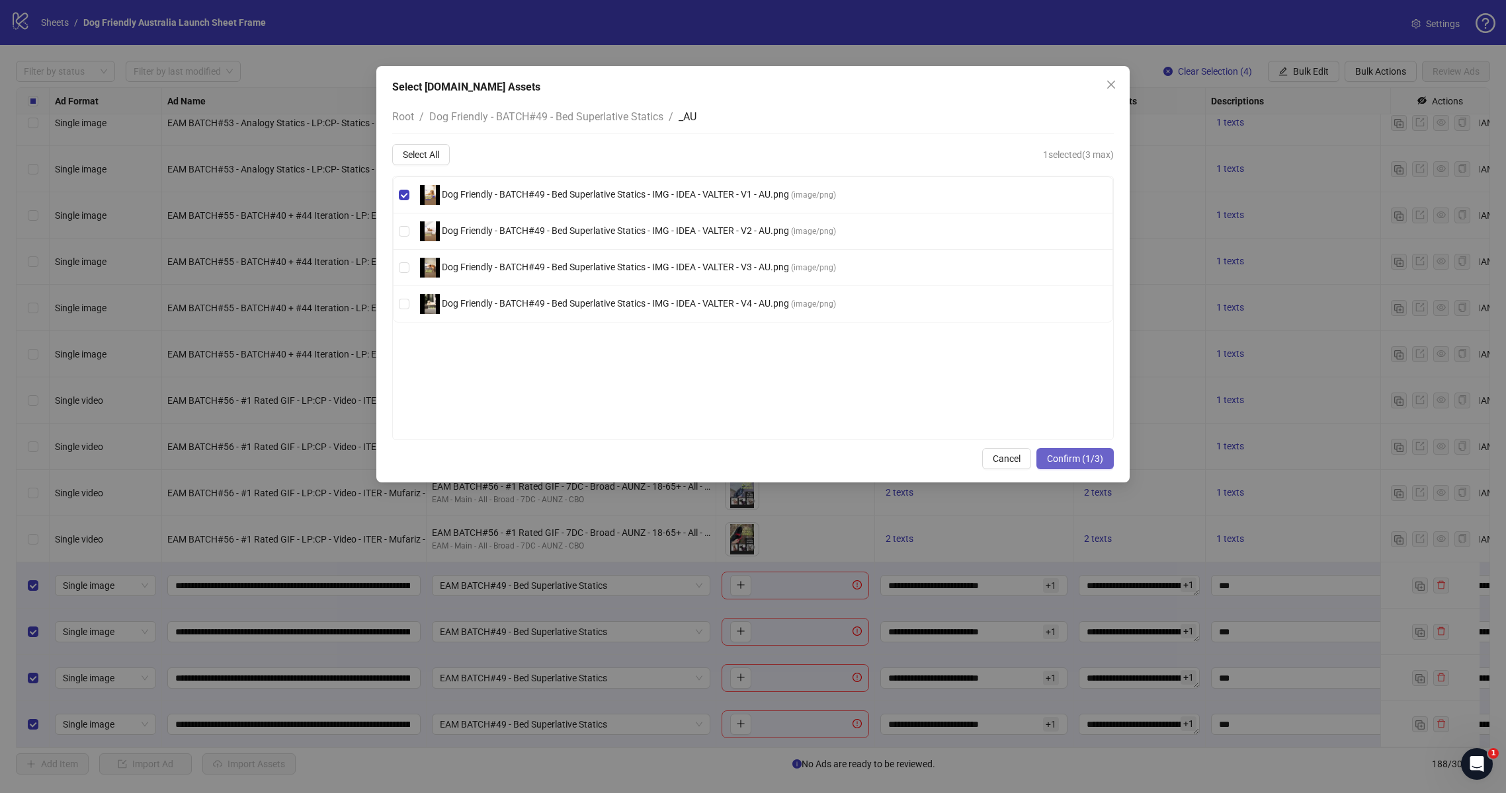
click at [1067, 454] on span "Confirm (1/3)" at bounding box center [1075, 459] width 56 height 11
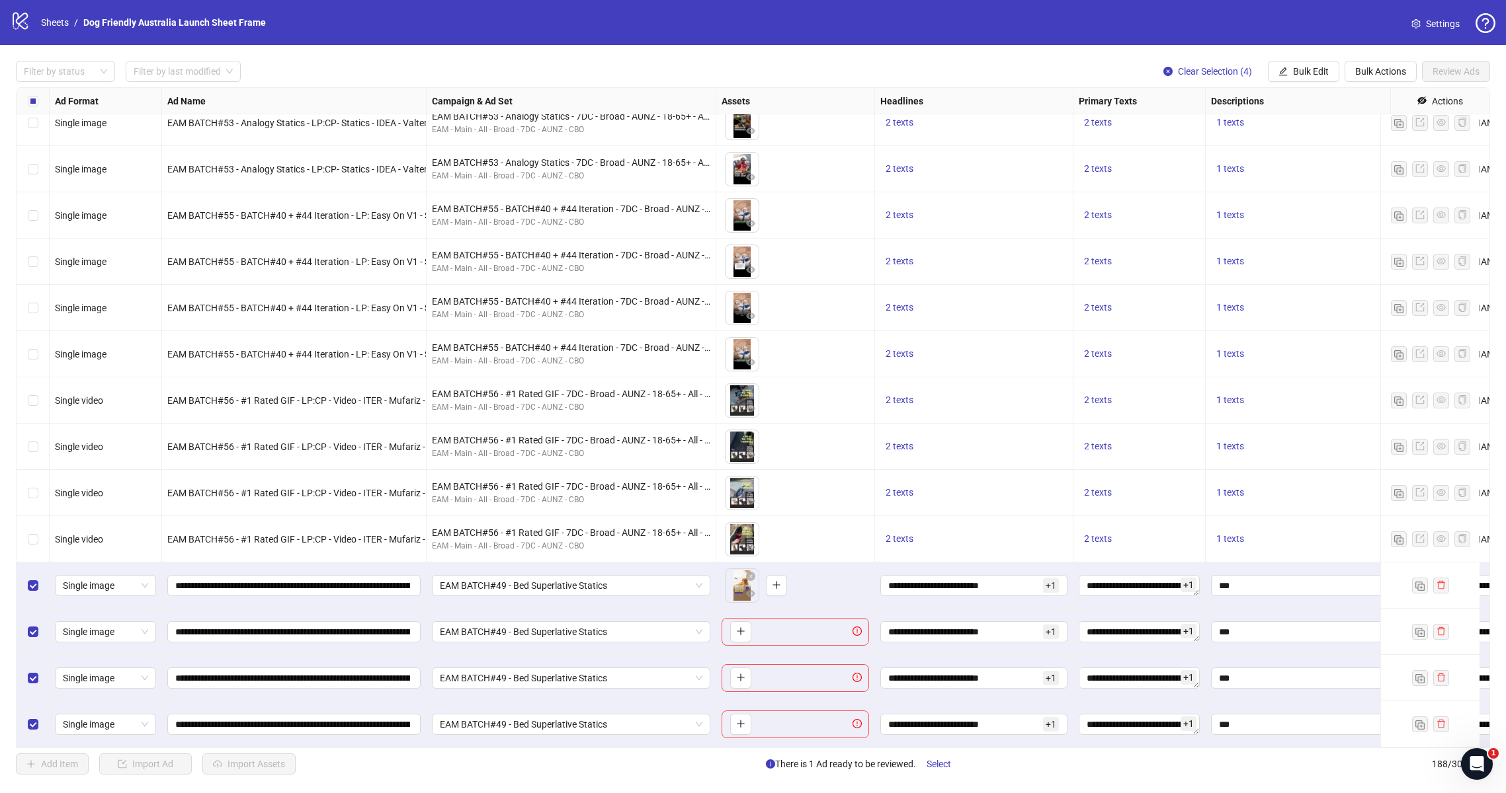
click at [739, 627] on icon "plus" at bounding box center [740, 631] width 9 height 9
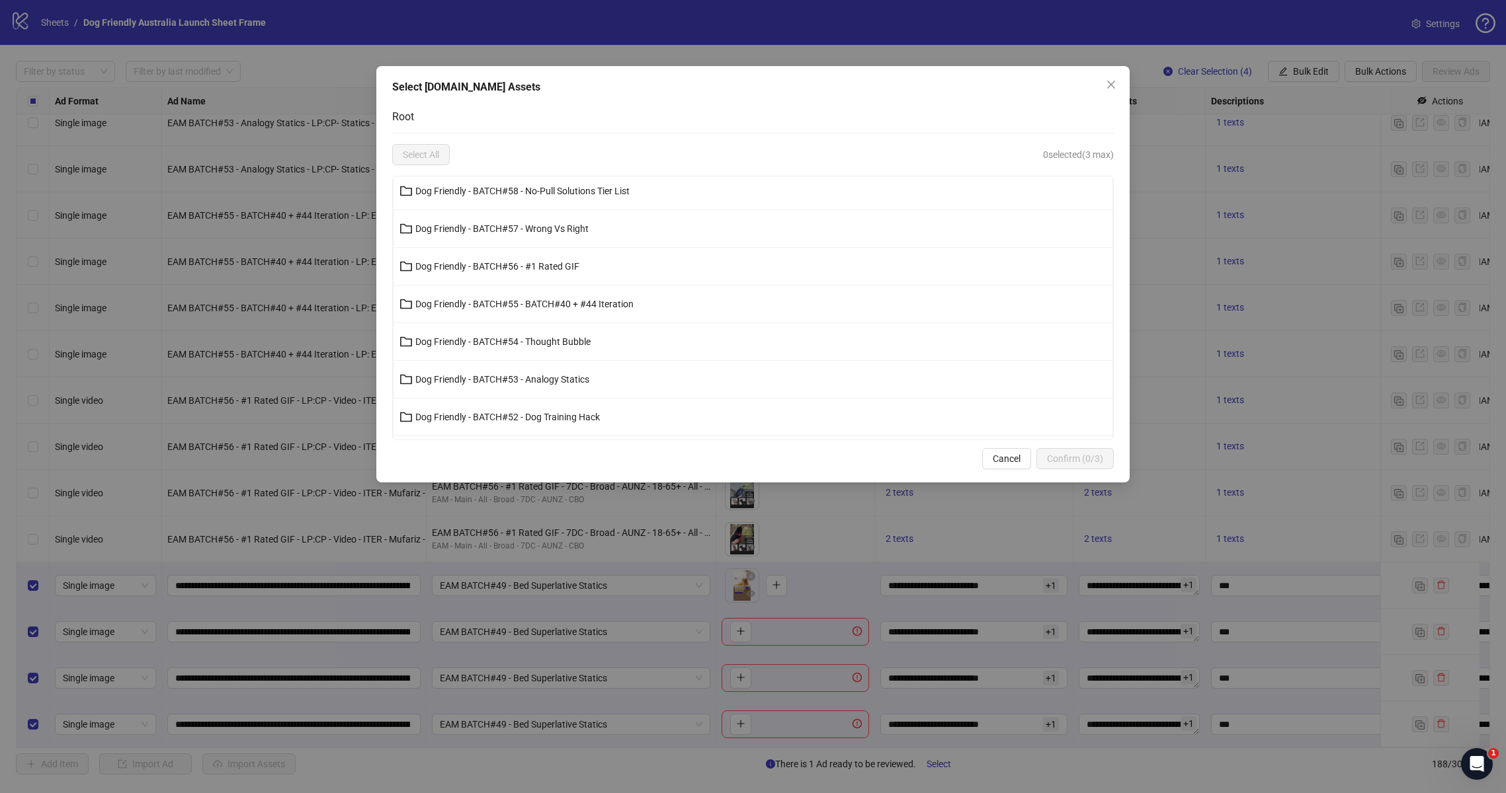
scroll to position [366, 0]
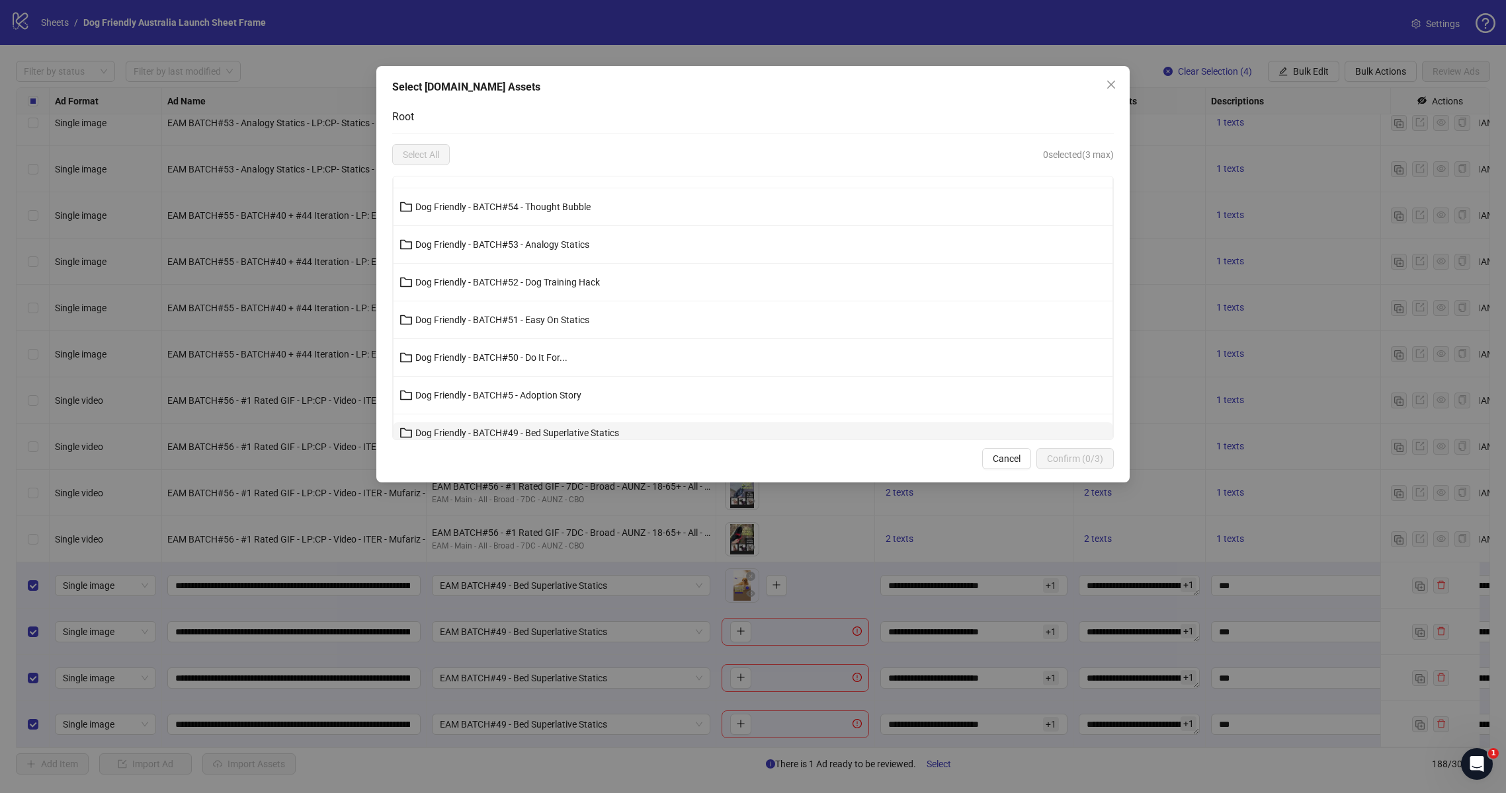
click at [591, 431] on span "Dog Friendly - BATCH#49 - Bed Superlative Statics" at bounding box center [517, 433] width 204 height 11
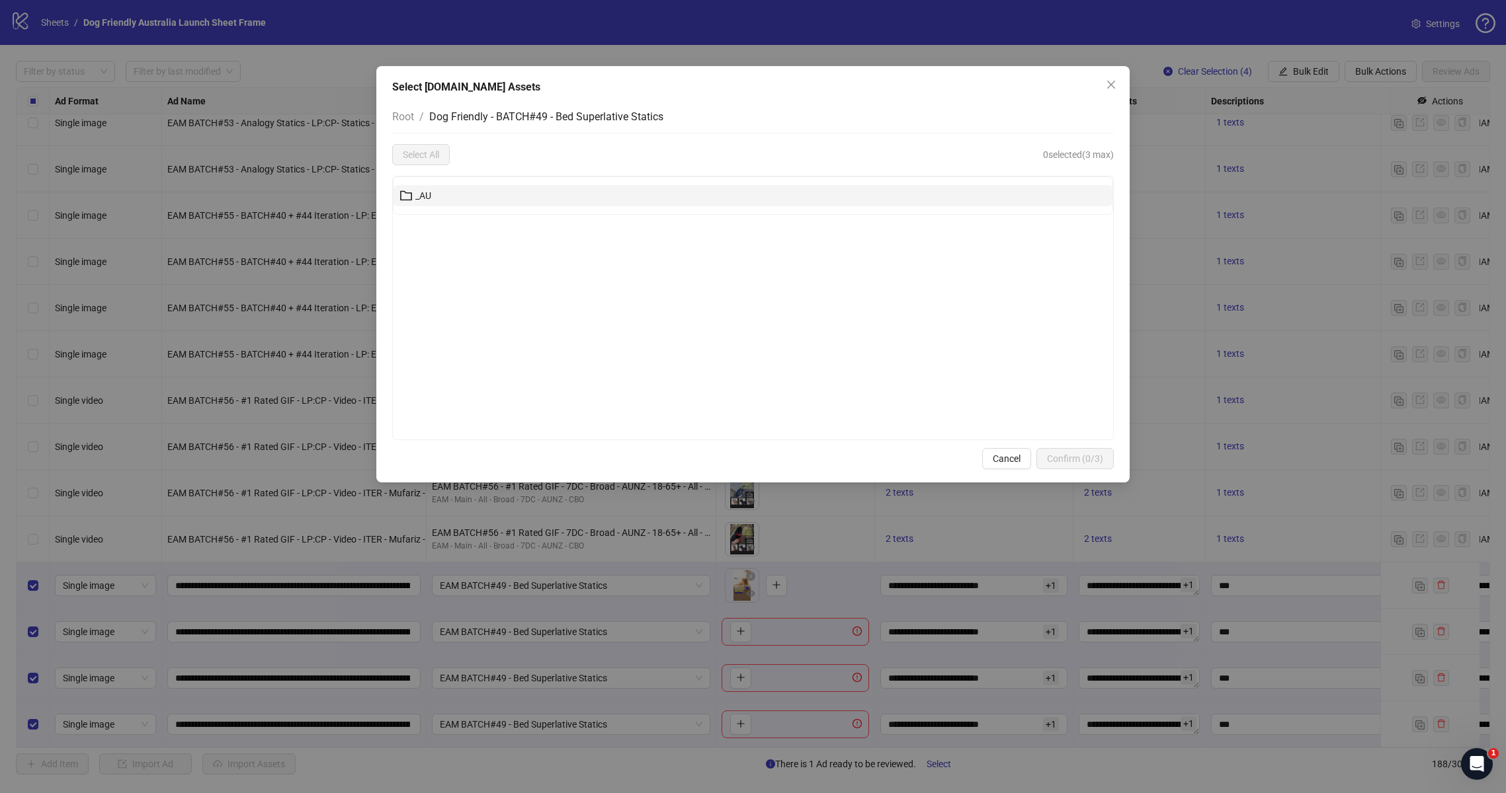
click at [421, 198] on span "_AU" at bounding box center [423, 195] width 16 height 11
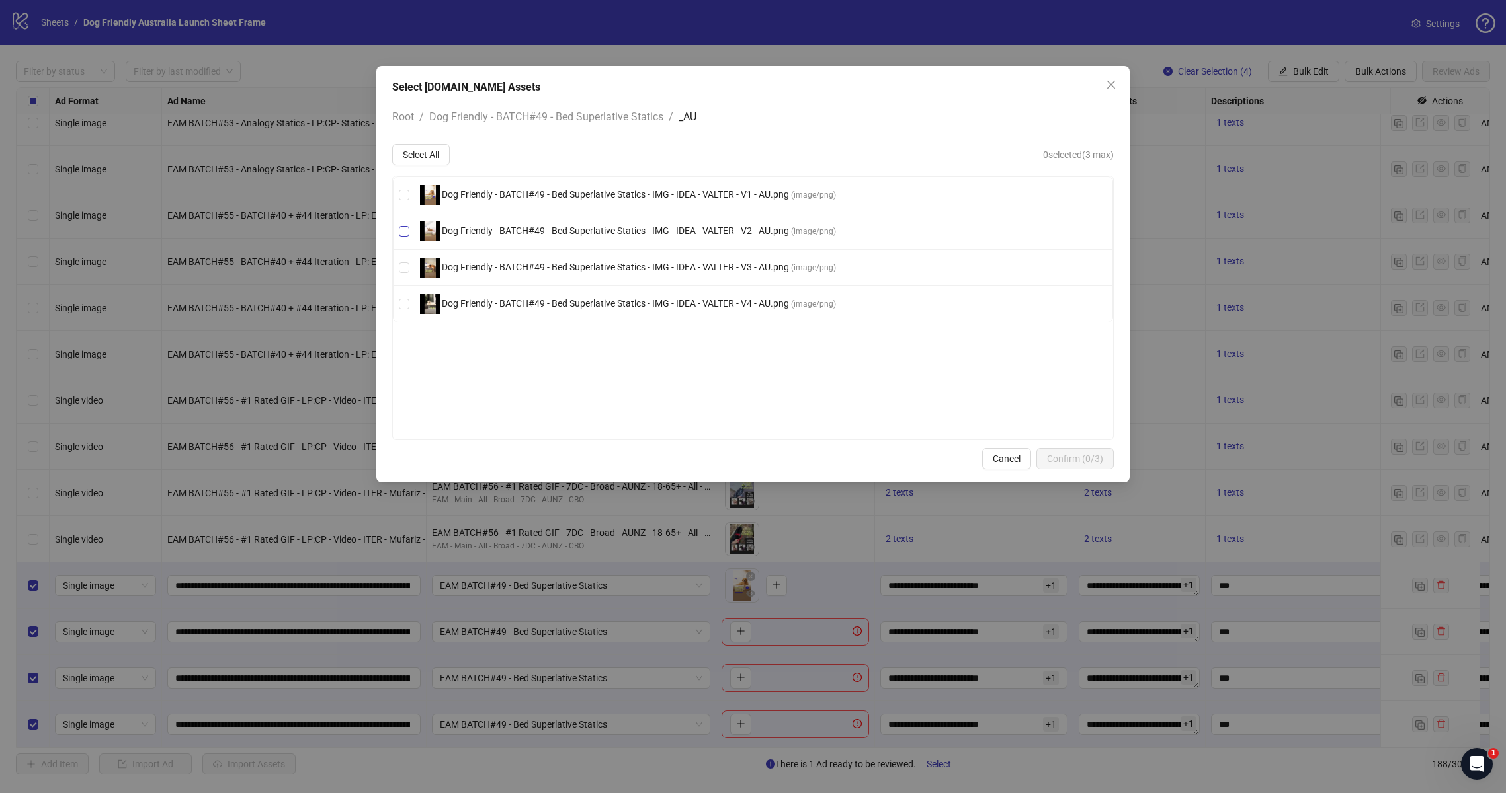
click at [587, 236] on span "Dog Friendly - BATCH#49 - Bed Superlative Statics - IMG - IDEA - VALTER - V2 - …" at bounding box center [628, 232] width 427 height 20
click at [1047, 454] on span "Confirm (1/3)" at bounding box center [1075, 459] width 56 height 11
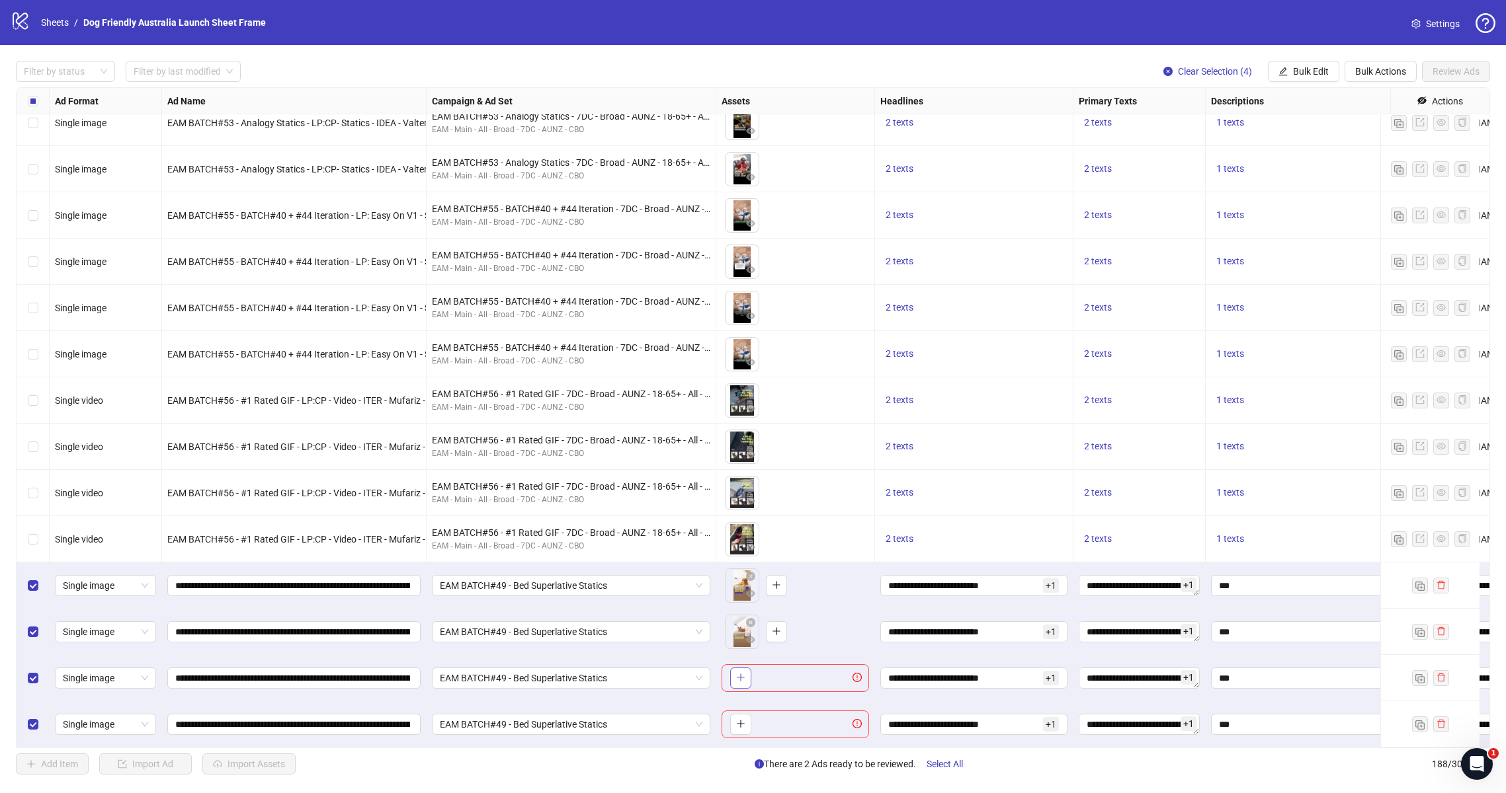
click at [738, 673] on span "button" at bounding box center [740, 677] width 9 height 11
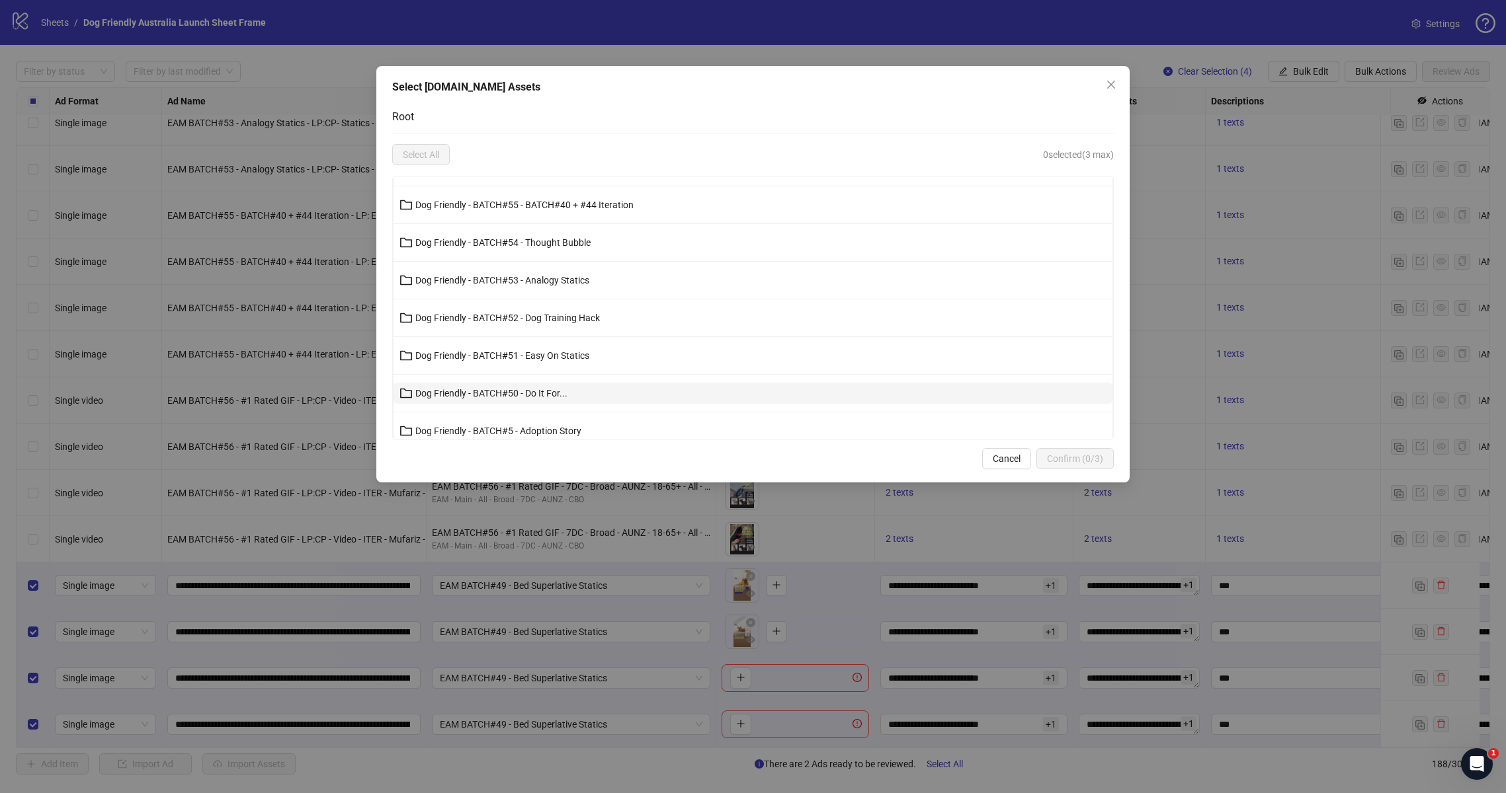
scroll to position [364, 0]
click at [561, 431] on span "Dog Friendly - BATCH#49 - Bed Superlative Statics" at bounding box center [517, 434] width 204 height 11
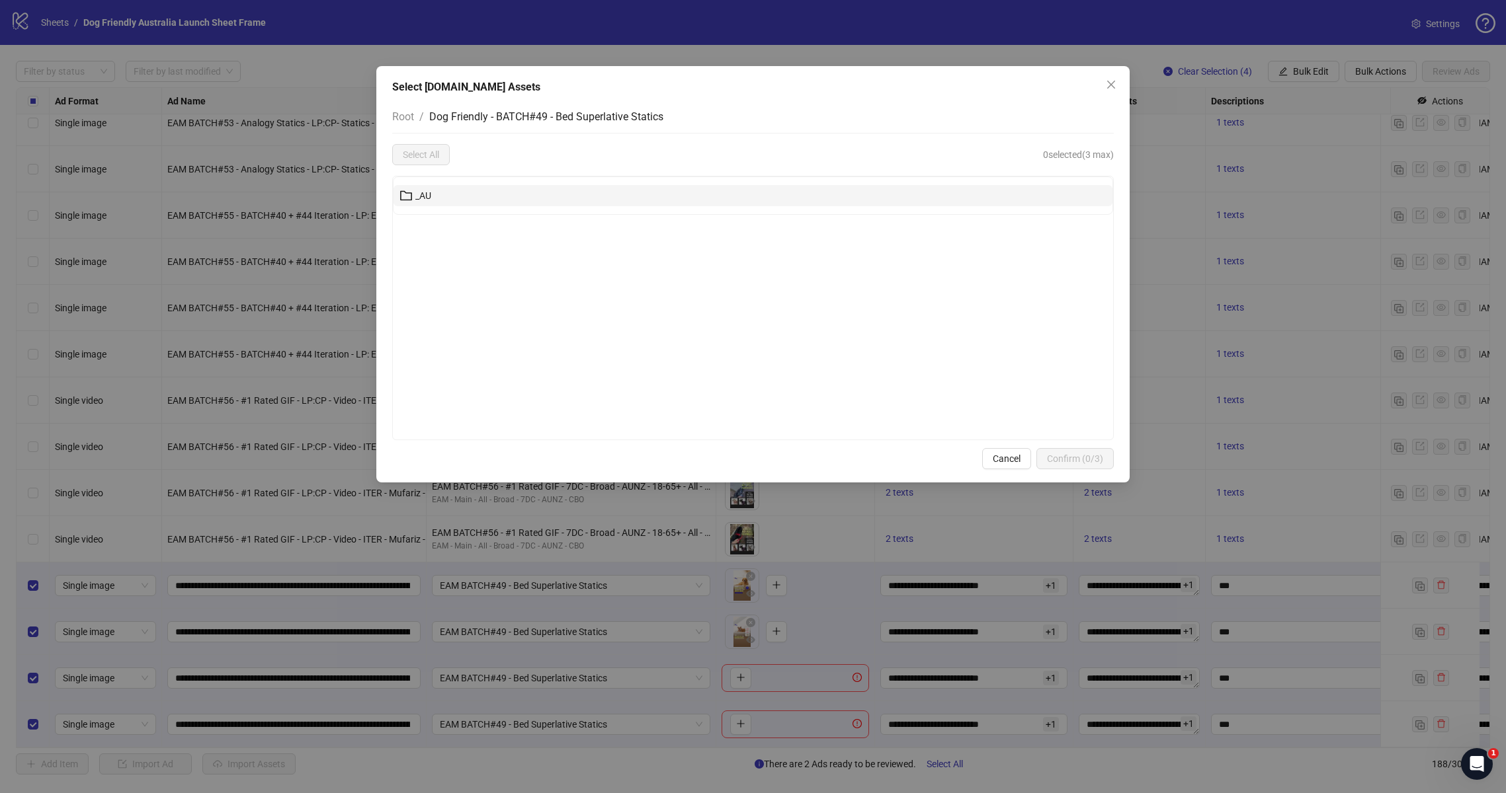
click at [417, 194] on span "_AU" at bounding box center [423, 195] width 16 height 11
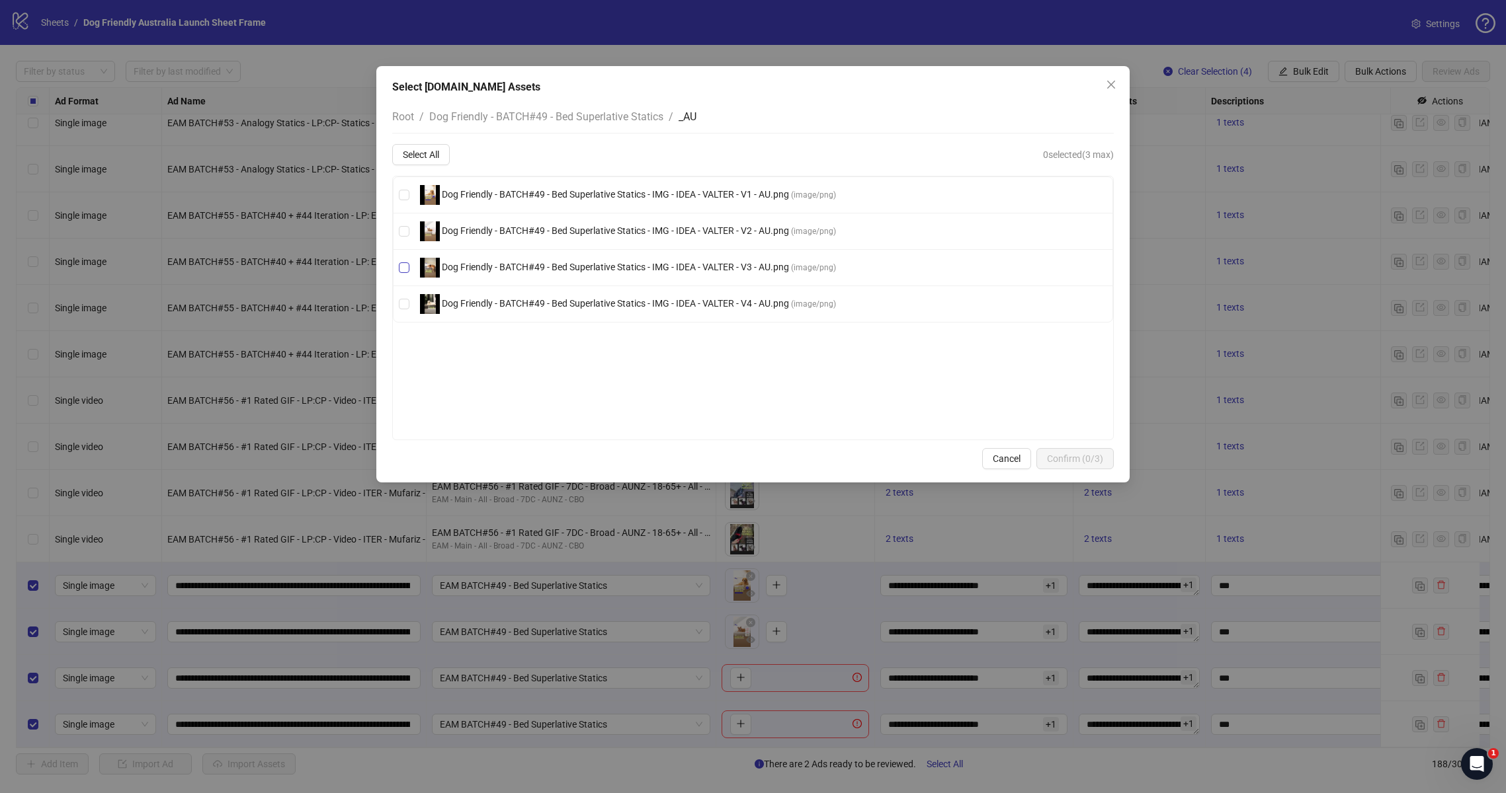
click at [628, 274] on span "Dog Friendly - BATCH#49 - Bed Superlative Statics - IMG - IDEA - VALTER - V3 - …" at bounding box center [628, 268] width 427 height 20
click at [1064, 459] on span "Confirm (1/3)" at bounding box center [1075, 459] width 56 height 11
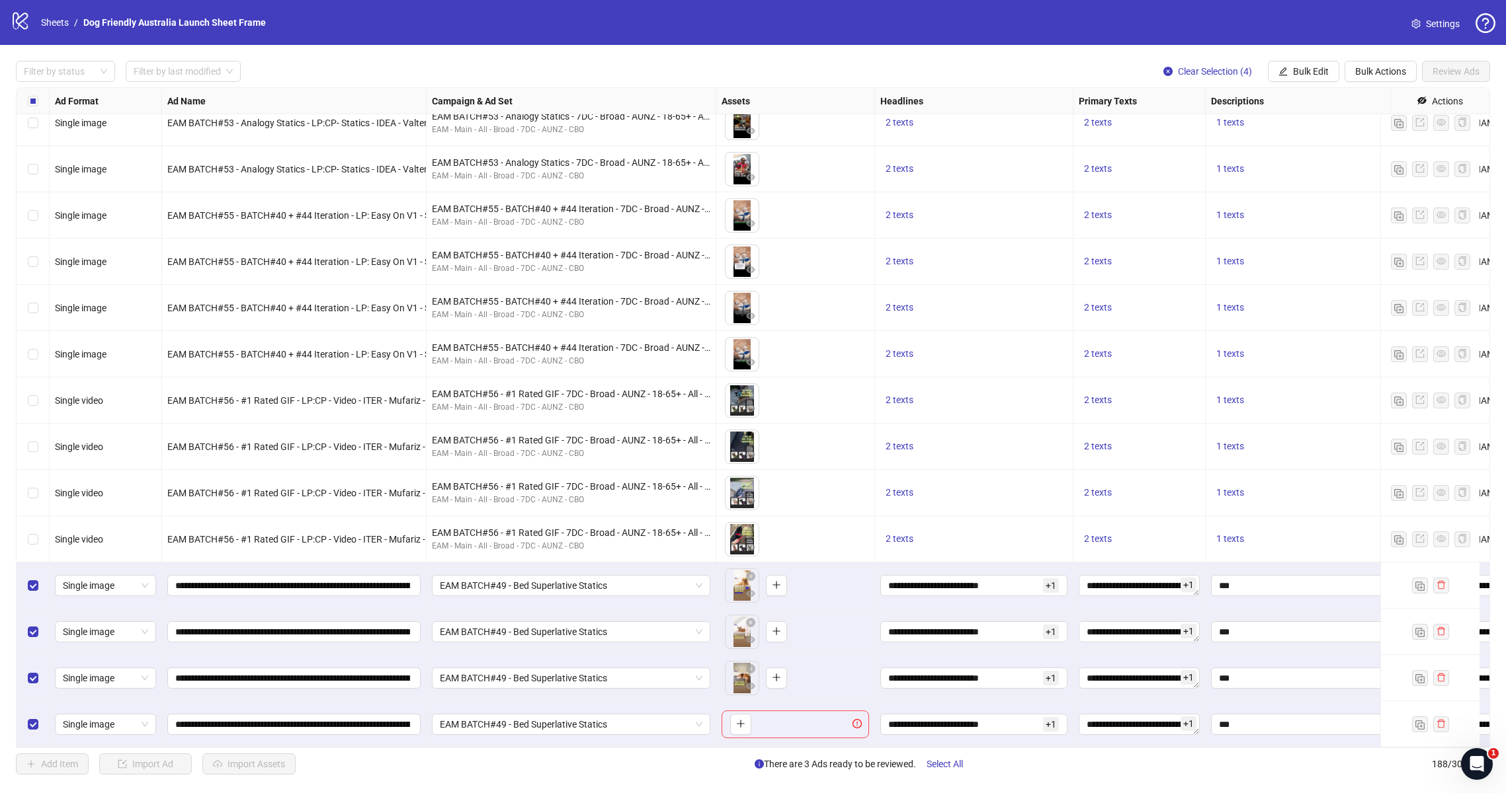
click at [743, 719] on icon "plus" at bounding box center [740, 723] width 9 height 9
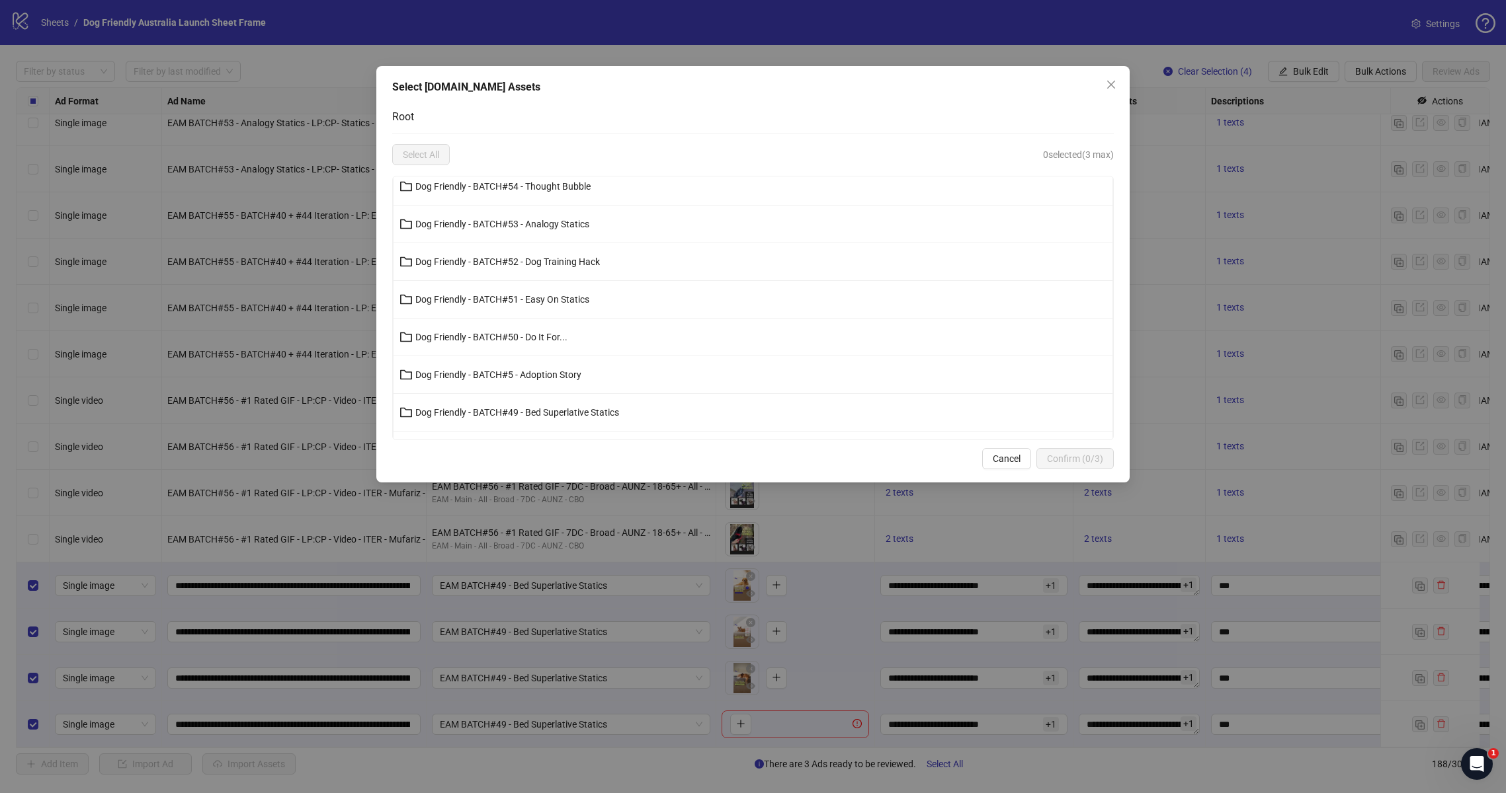
scroll to position [424, 0]
click at [575, 374] on span "Dog Friendly - BATCH#49 - Bed Superlative Statics" at bounding box center [517, 375] width 204 height 11
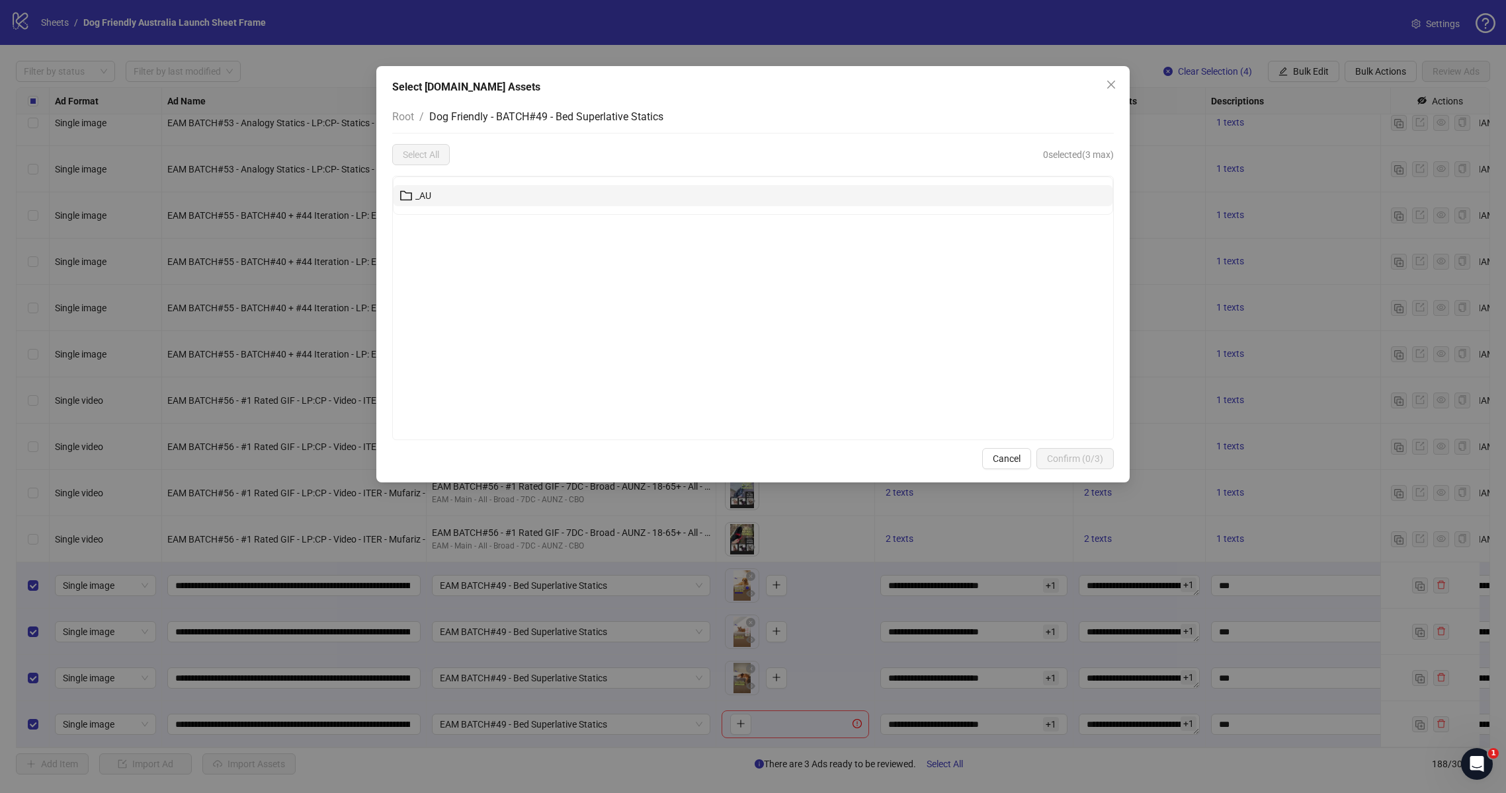
click at [417, 196] on span "_AU" at bounding box center [423, 195] width 16 height 11
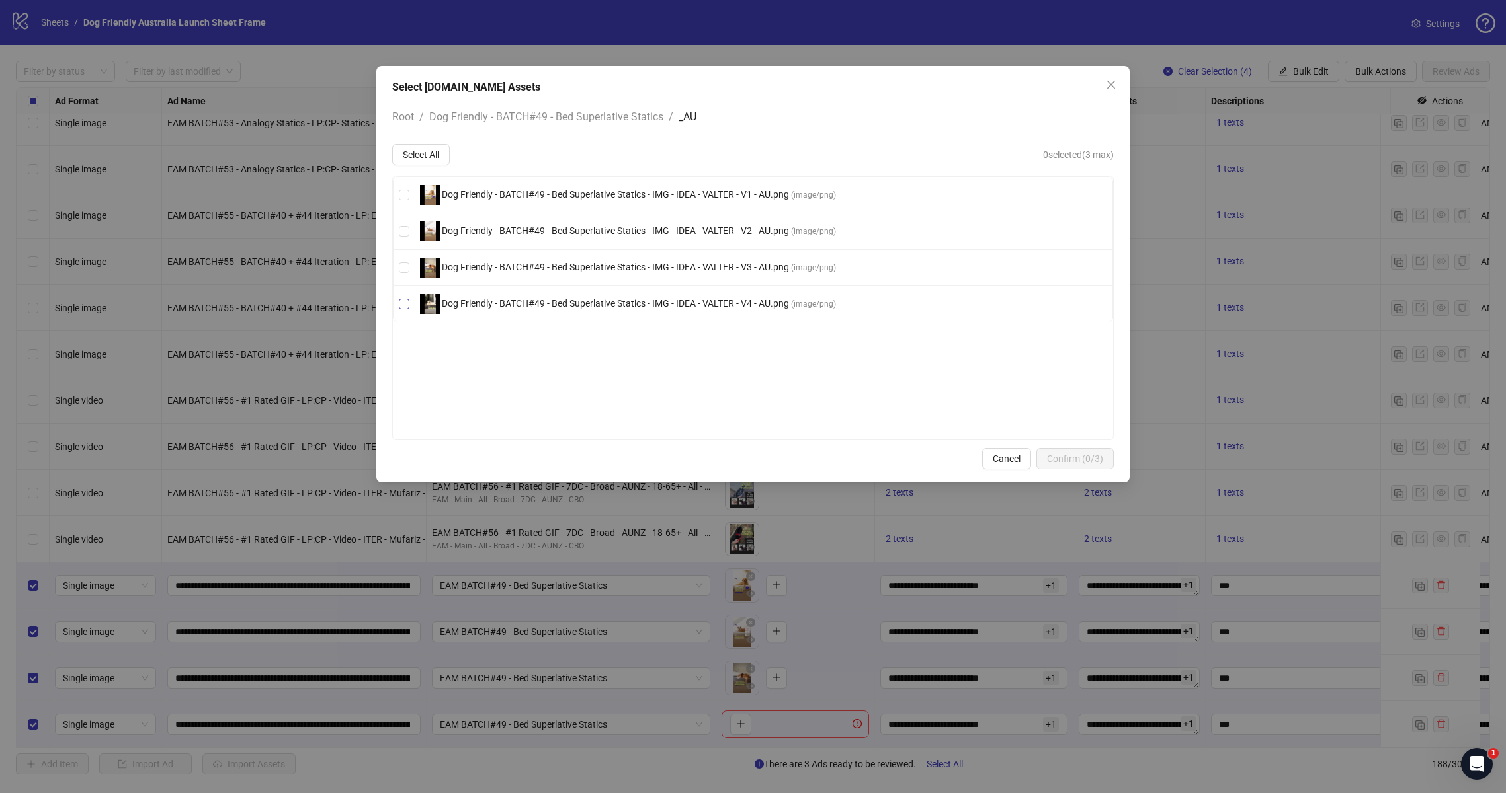
click at [514, 296] on span "Dog Friendly - BATCH#49 - Bed Superlative Statics - IMG - IDEA - VALTER - V4 - …" at bounding box center [628, 304] width 427 height 20
click at [1071, 462] on span "Confirm (1/3)" at bounding box center [1075, 459] width 56 height 11
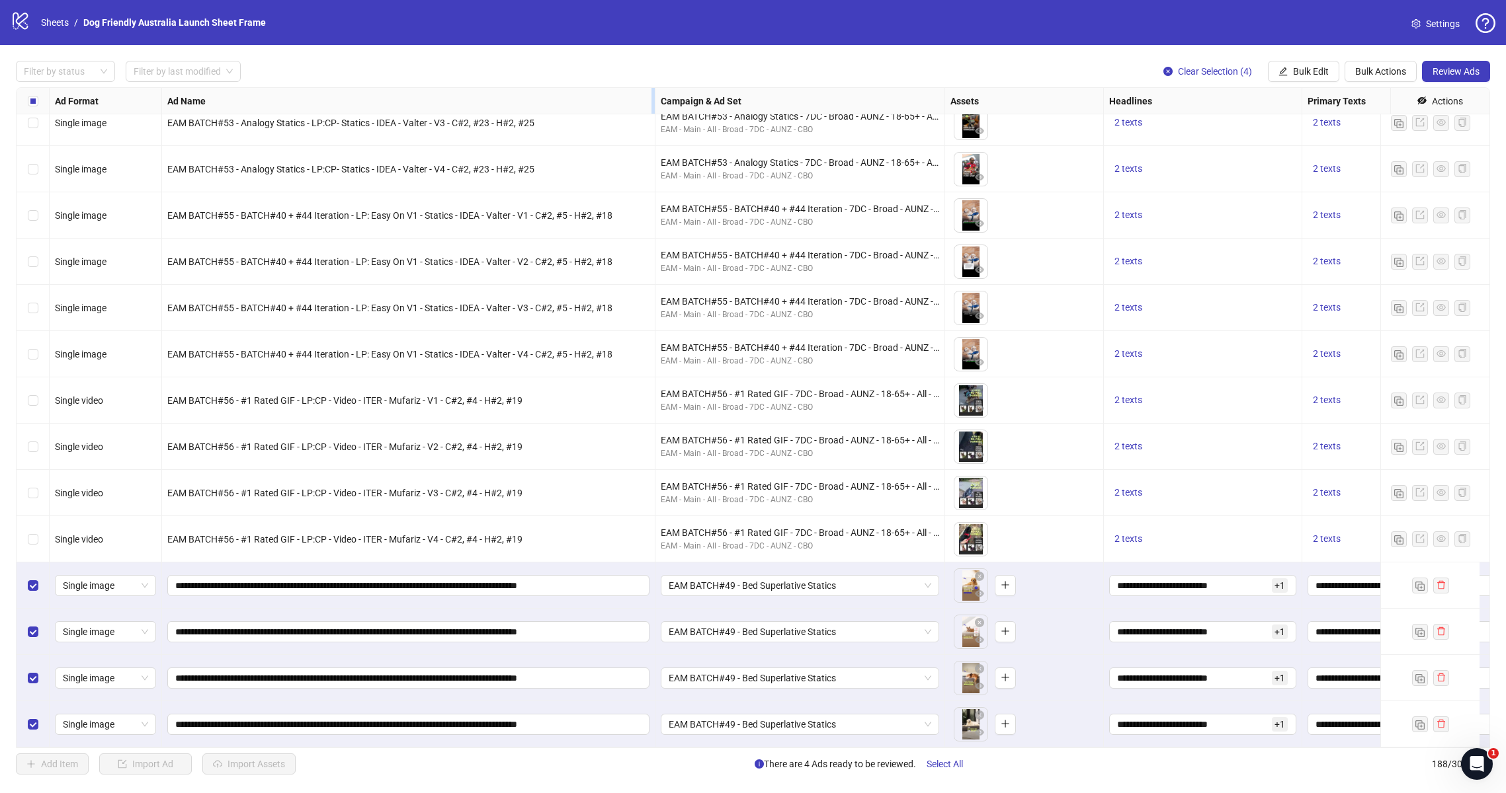
drag, startPoint x: 425, startPoint y: 99, endPoint x: 653, endPoint y: 104, distance: 228.9
click at [653, 104] on div "Resize Ad Name column" at bounding box center [652, 101] width 3 height 26
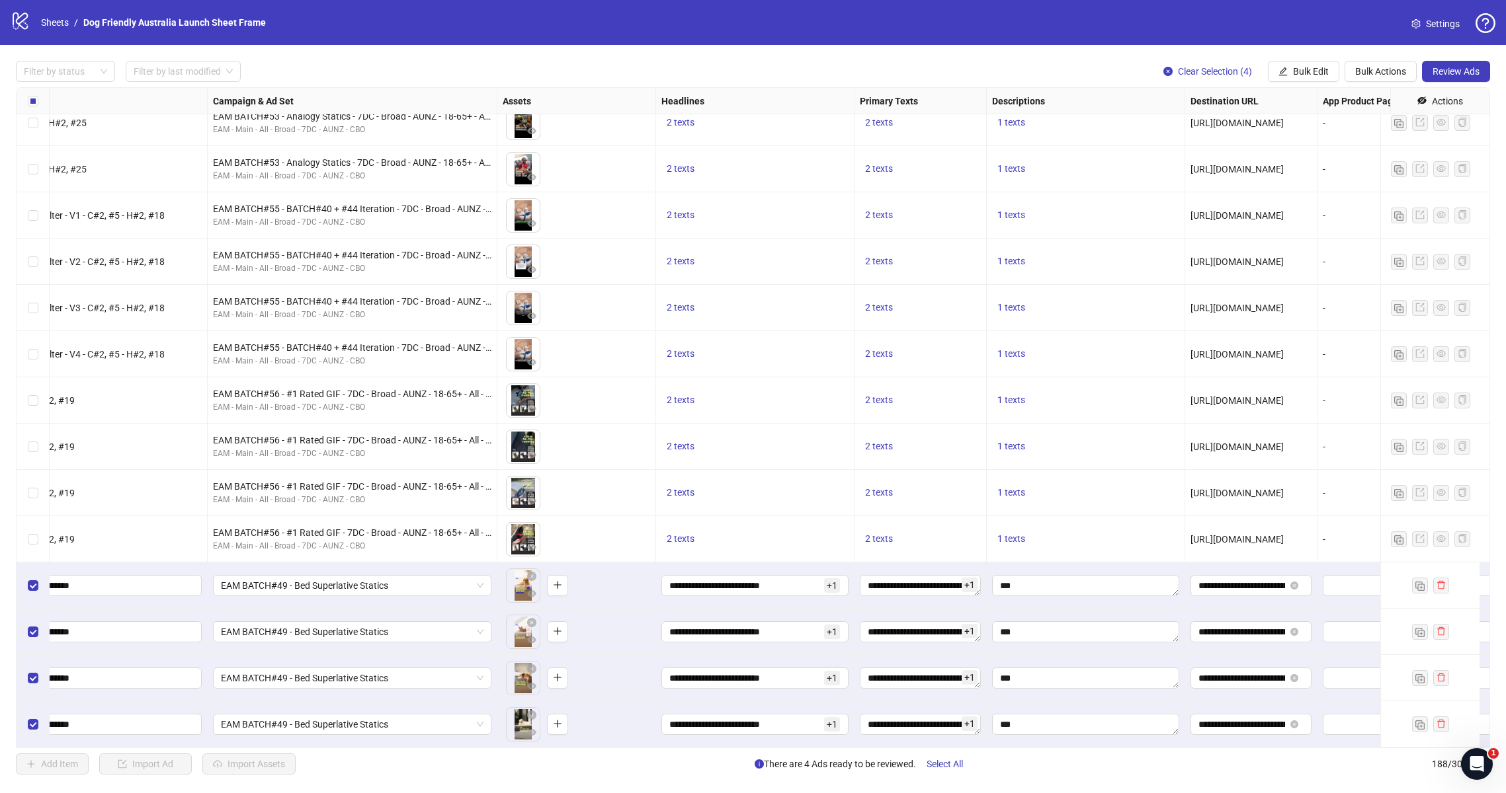
scroll to position [8078, 710]
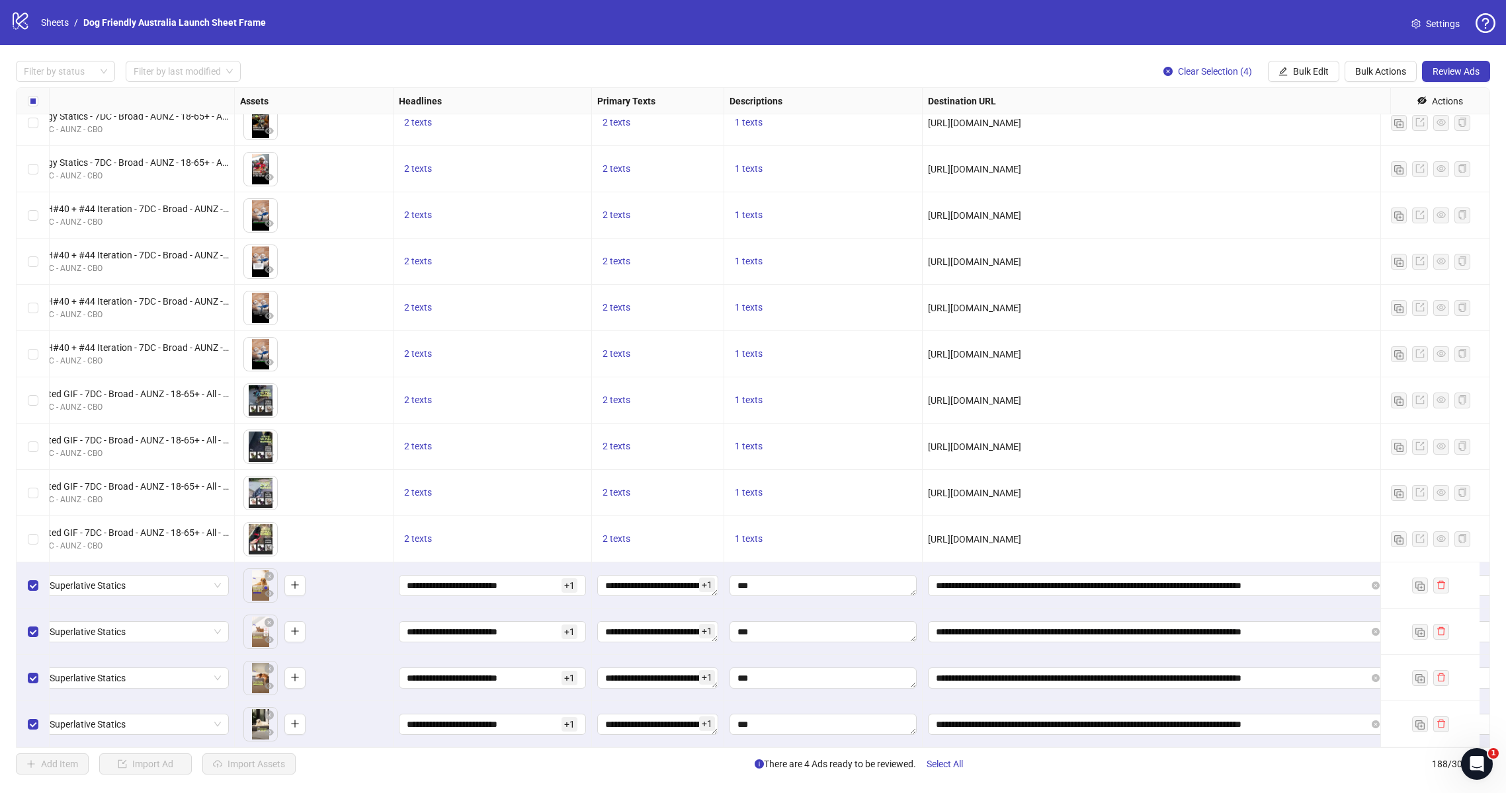
drag, startPoint x: 1051, startPoint y: 99, endPoint x: 1395, endPoint y: 121, distance: 344.6
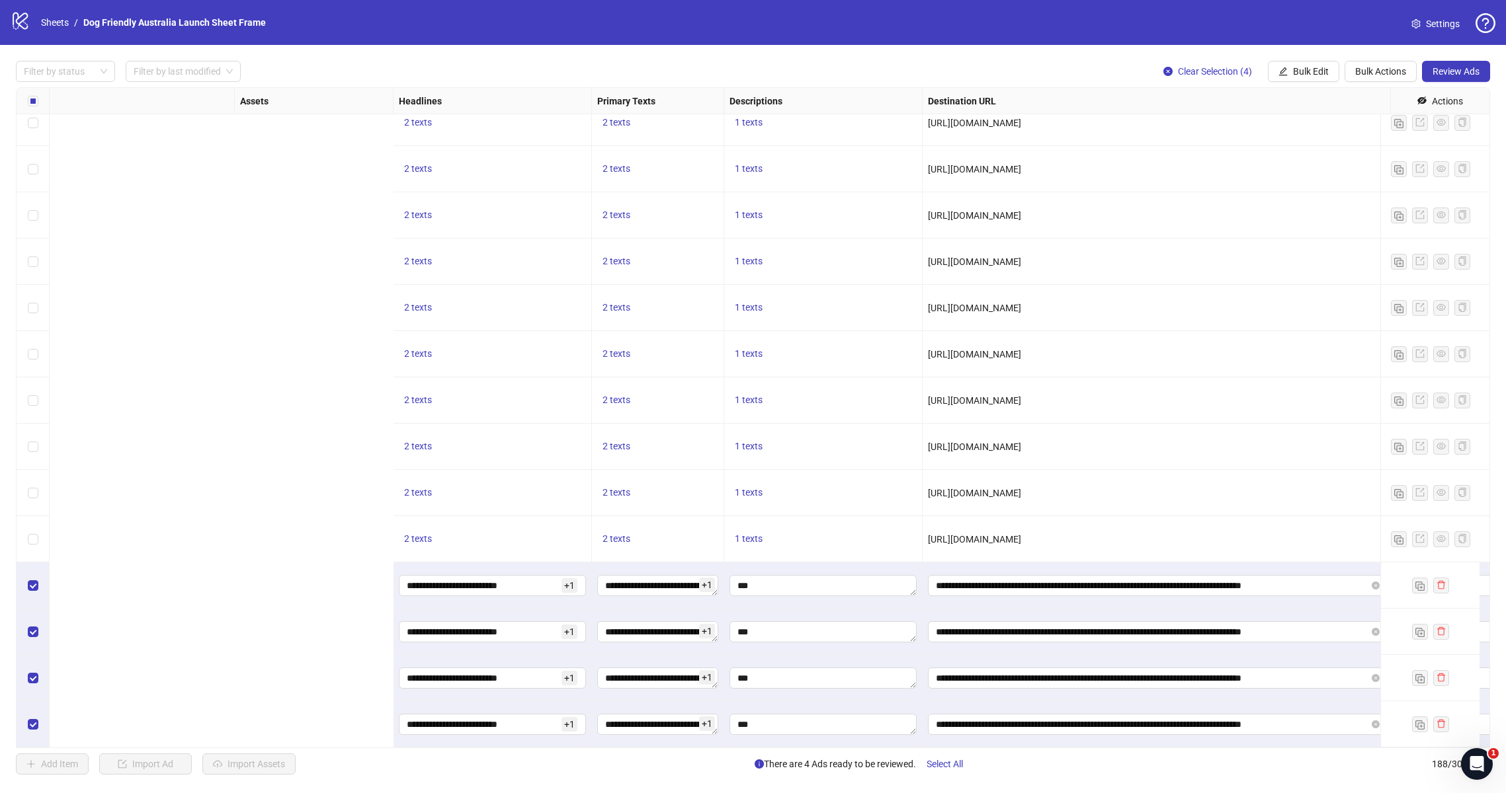
scroll to position [8078, 1297]
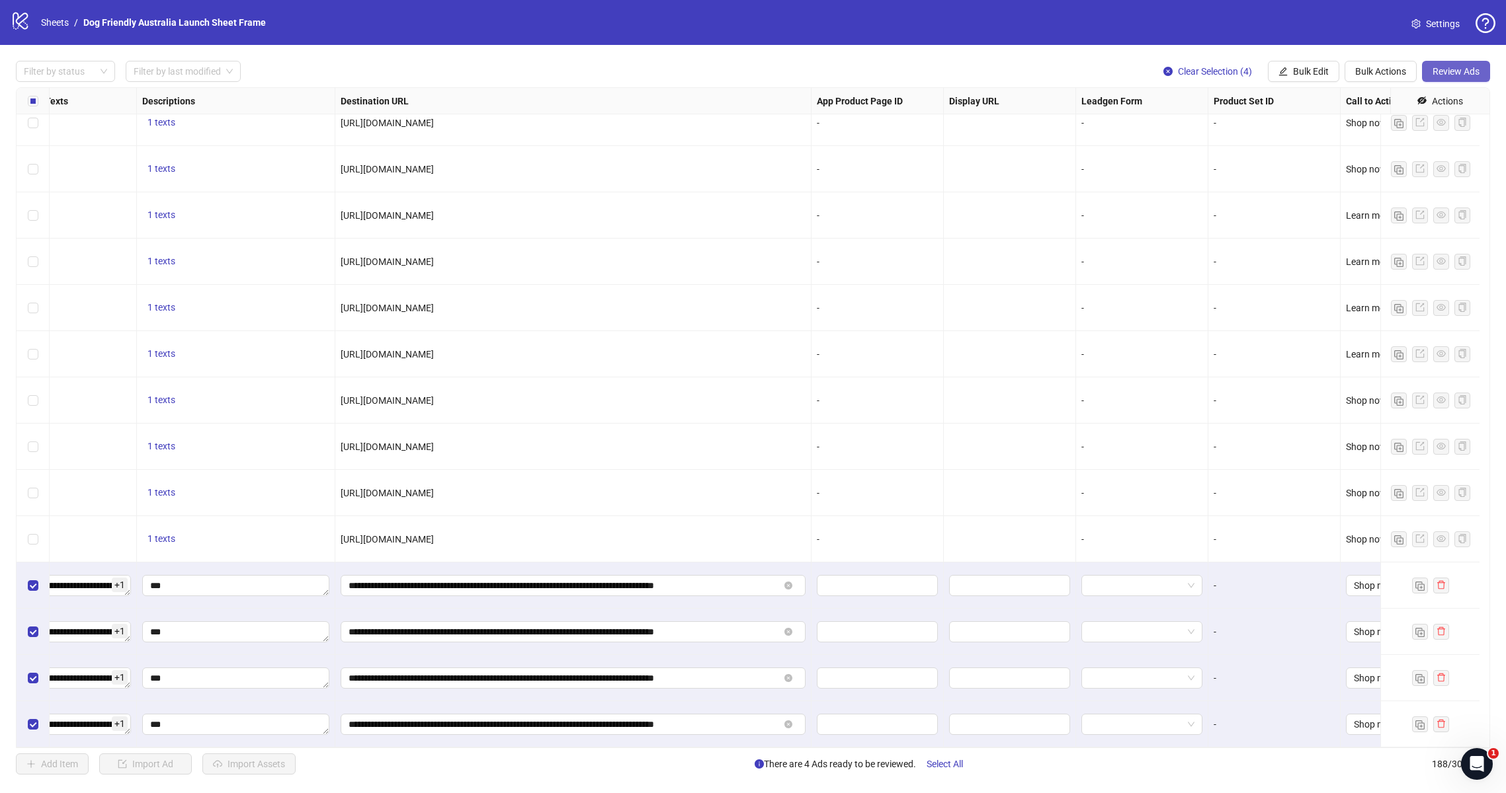
click at [1471, 73] on span "Review Ads" at bounding box center [1455, 71] width 47 height 11
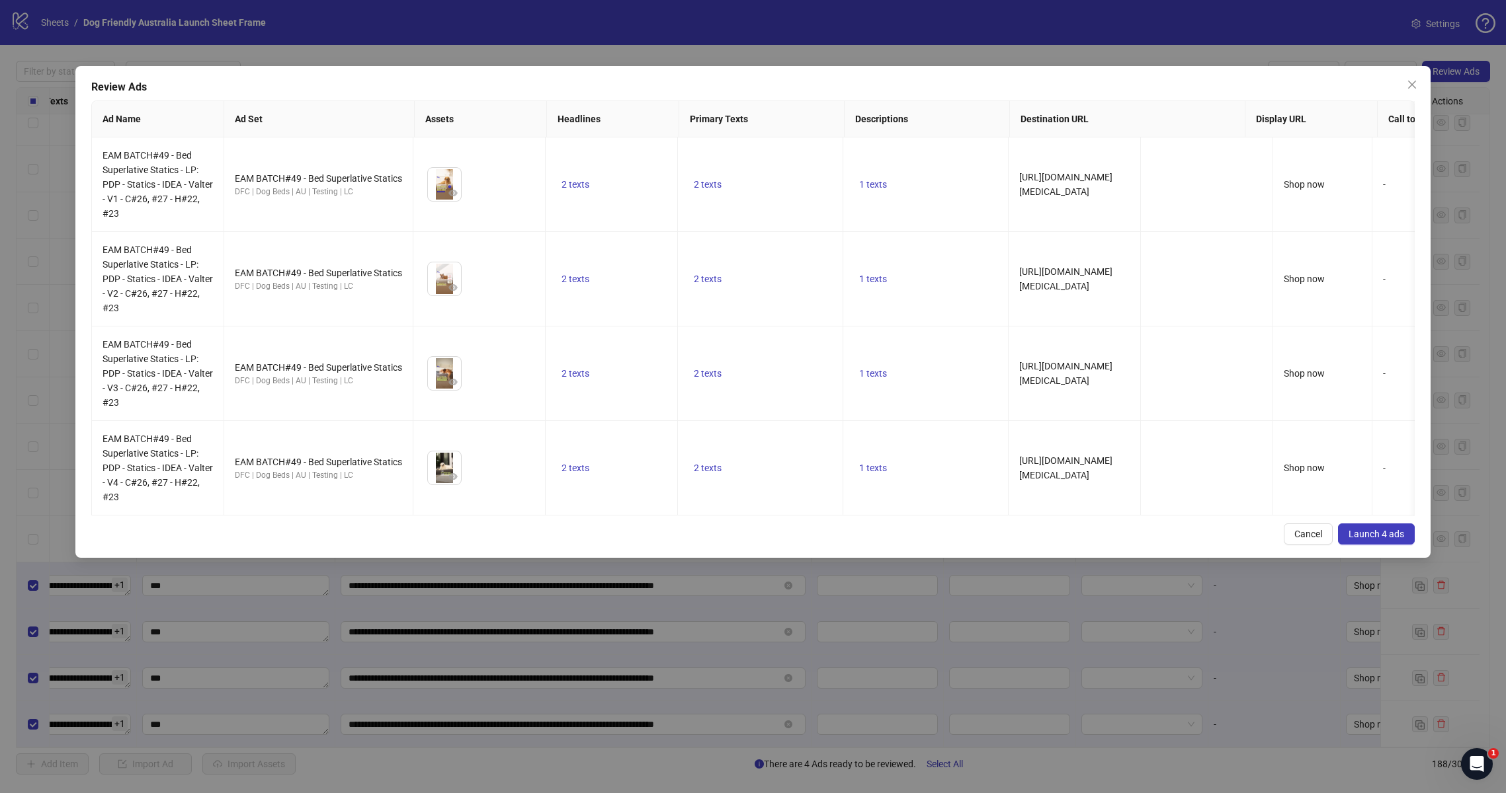
click at [1377, 540] on span "Launch 4 ads" at bounding box center [1376, 534] width 56 height 11
